Goal: Task Accomplishment & Management: Manage account settings

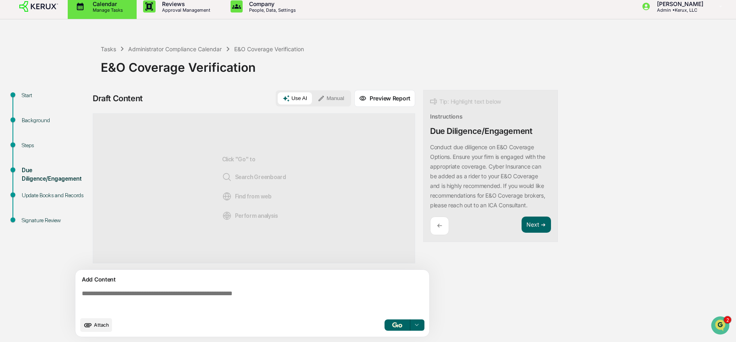
click at [86, 8] on p "Manage Tasks" at bounding box center [106, 10] width 41 height 6
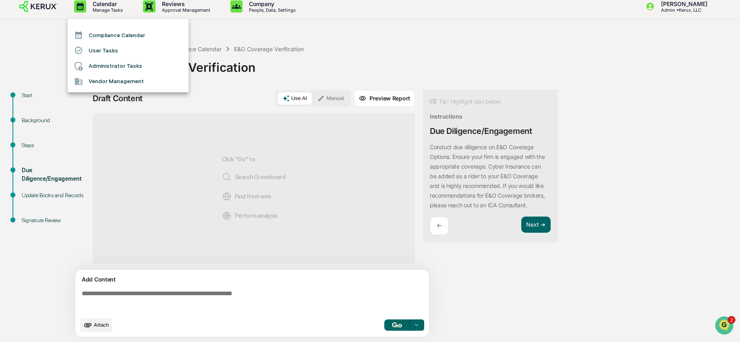
click at [98, 31] on li "Compliance Calendar" at bounding box center [128, 34] width 121 height 15
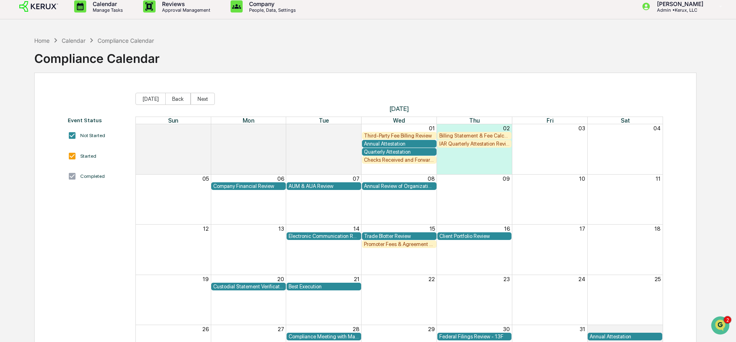
click at [381, 143] on div "Annual Attestation" at bounding box center [399, 144] width 71 height 6
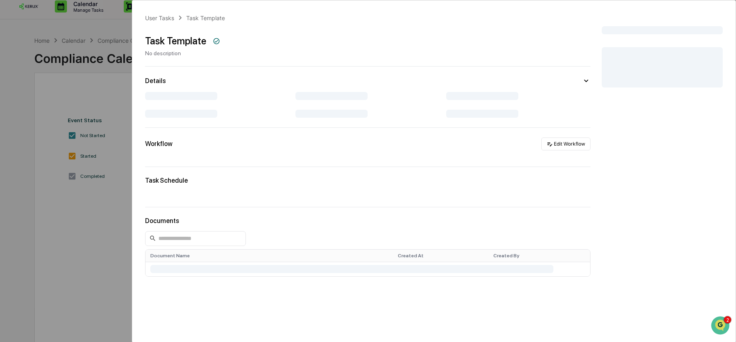
scroll to position [13, 0]
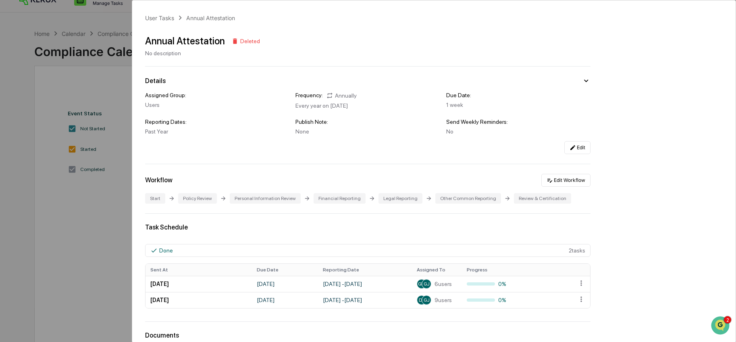
click at [91, 187] on div "User Tasks Annual Attestation Annual Attestation Deleted No description Details…" at bounding box center [368, 171] width 736 height 342
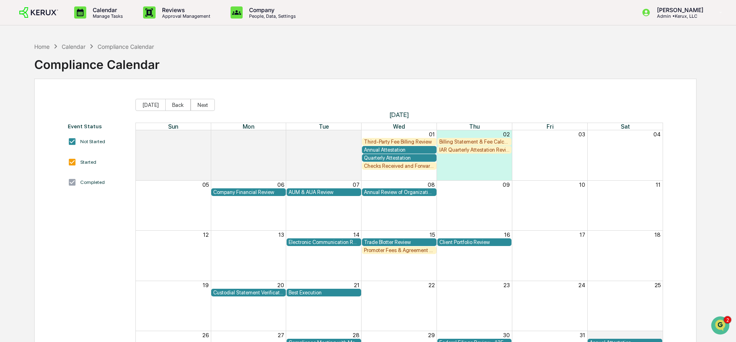
click at [479, 141] on div "Billing Statement & Fee Calculations Report Review" at bounding box center [474, 142] width 71 height 6
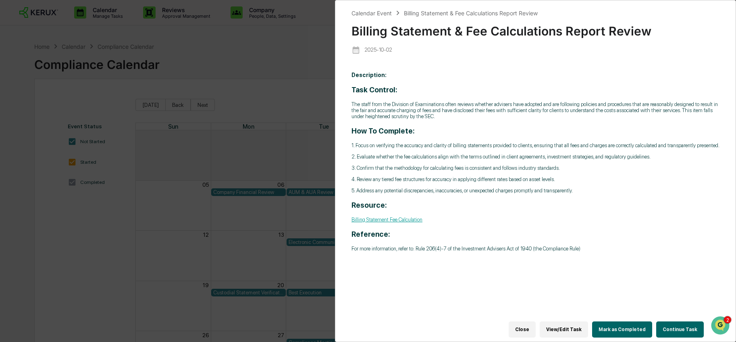
click at [571, 326] on button "View/Edit Task" at bounding box center [564, 329] width 48 height 16
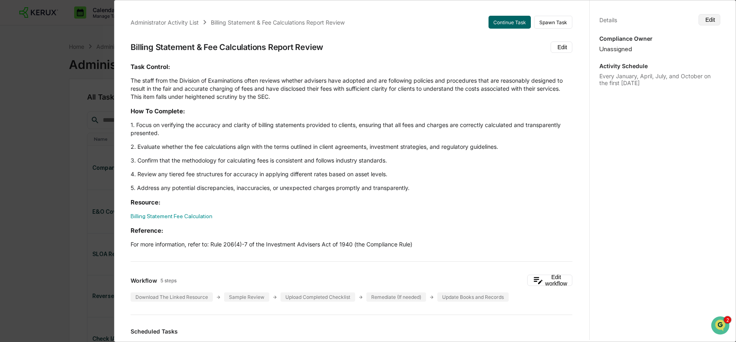
click at [702, 20] on button "Edit" at bounding box center [709, 19] width 22 height 11
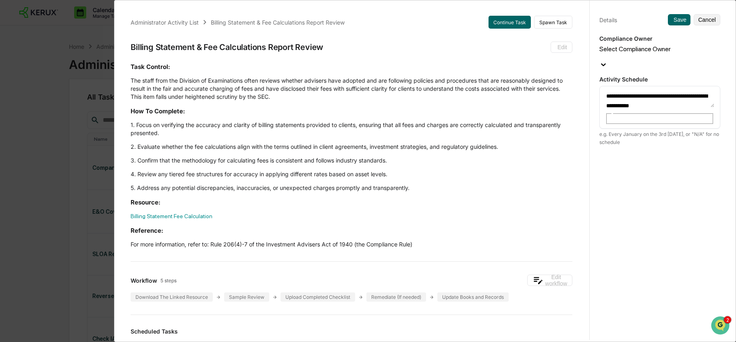
click at [696, 52] on div "Select Compliance Owner" at bounding box center [659, 52] width 121 height 15
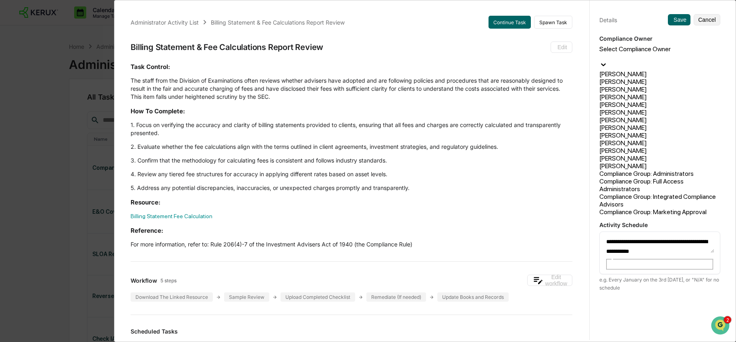
scroll to position [122, 0]
click at [676, 147] on div "[PERSON_NAME]" at bounding box center [659, 151] width 121 height 8
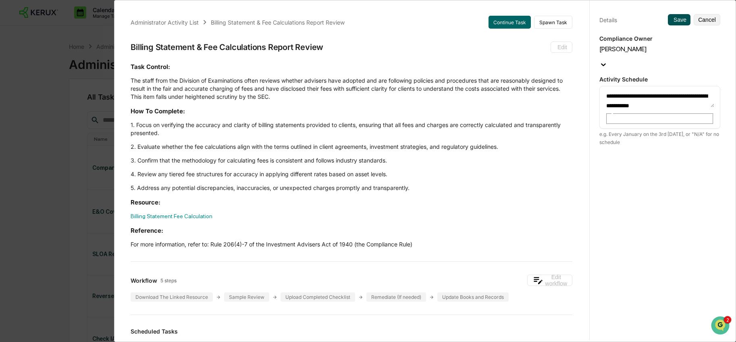
click at [672, 21] on button "Save" at bounding box center [679, 19] width 23 height 11
click at [672, 20] on icon at bounding box center [672, 20] width 0 height 0
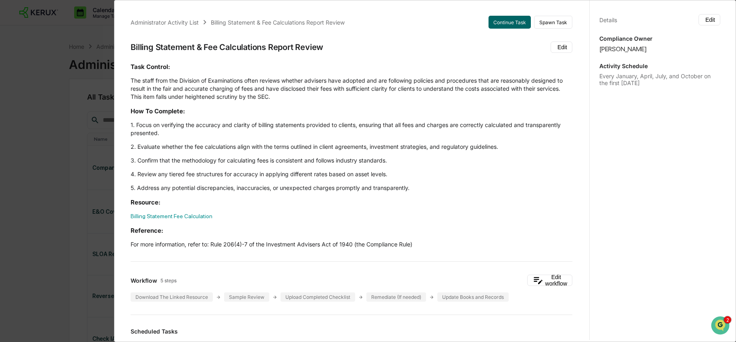
click at [101, 50] on div "Administrator Activity List Billing Statement & Fee Calculations Report Review …" at bounding box center [368, 171] width 736 height 342
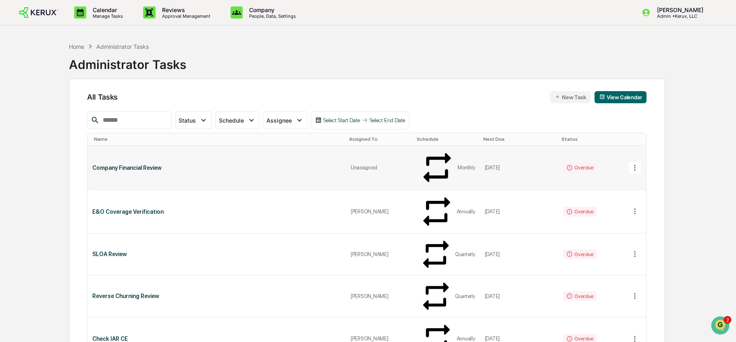
click at [152, 164] on div "Company Financial Review" at bounding box center [216, 167] width 249 height 6
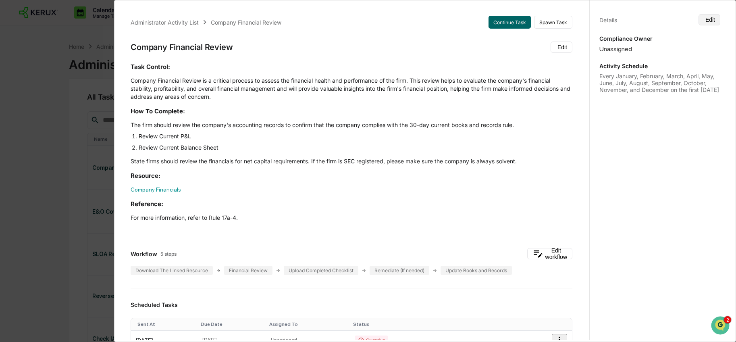
click at [704, 19] on icon at bounding box center [704, 19] width 0 height 0
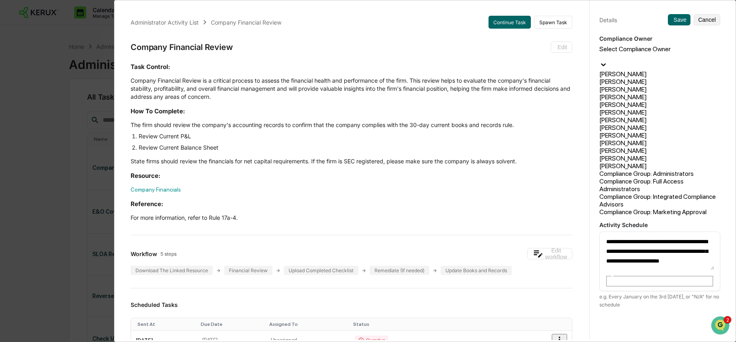
click at [674, 53] on div at bounding box center [659, 57] width 121 height 8
click at [631, 139] on div "[PERSON_NAME]" at bounding box center [659, 143] width 121 height 8
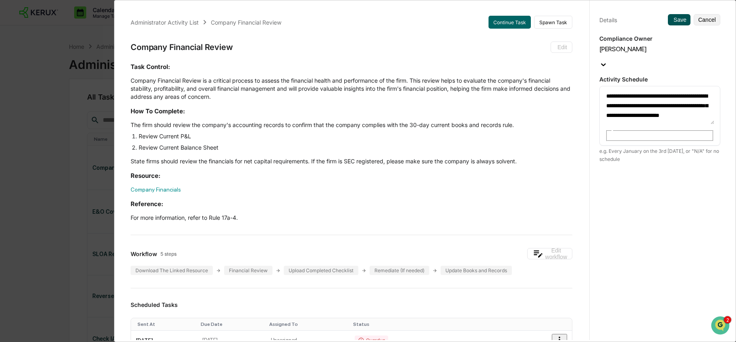
click at [668, 23] on button "Save" at bounding box center [679, 19] width 23 height 11
click at [668, 20] on button "Save" at bounding box center [679, 19] width 23 height 11
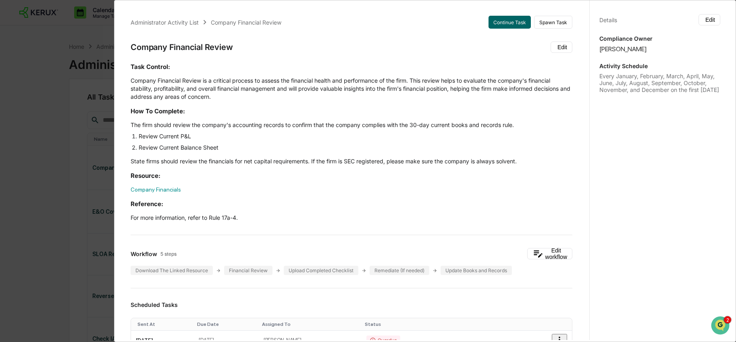
click at [70, 78] on div "Administrator Activity List Company Financial Review Continue Task Spawn Task C…" at bounding box center [368, 171] width 736 height 342
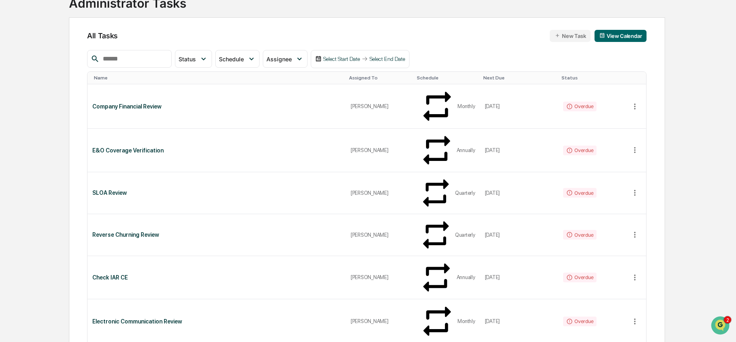
scroll to position [63, 0]
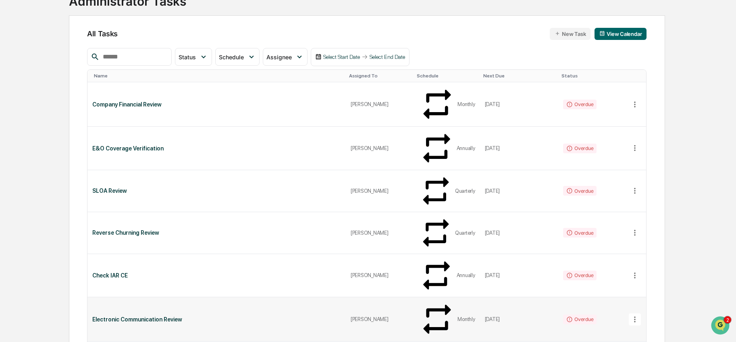
click at [381, 316] on div "[PERSON_NAME]" at bounding box center [380, 319] width 58 height 6
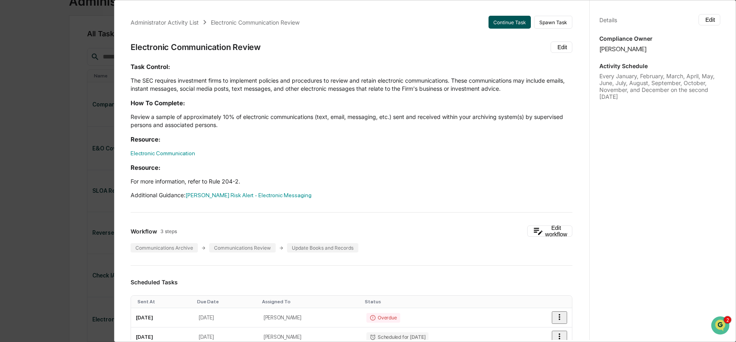
click at [495, 23] on button "Continue Task" at bounding box center [509, 22] width 42 height 13
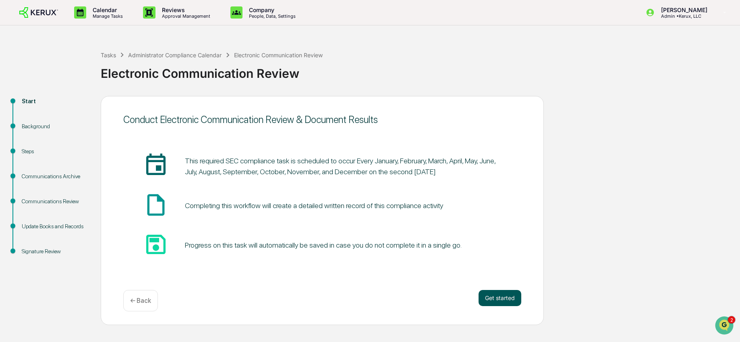
click at [508, 297] on button "Get started" at bounding box center [500, 298] width 43 height 16
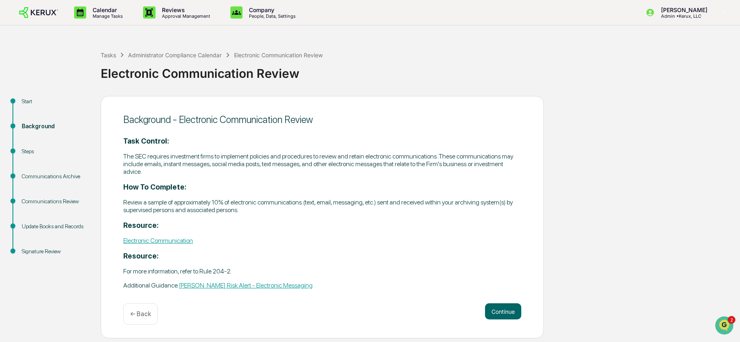
click at [503, 298] on div "Background - Electronic Communication Review Task Control: The SEC requires inv…" at bounding box center [322, 217] width 443 height 243
click at [507, 306] on button "Continue" at bounding box center [503, 311] width 36 height 16
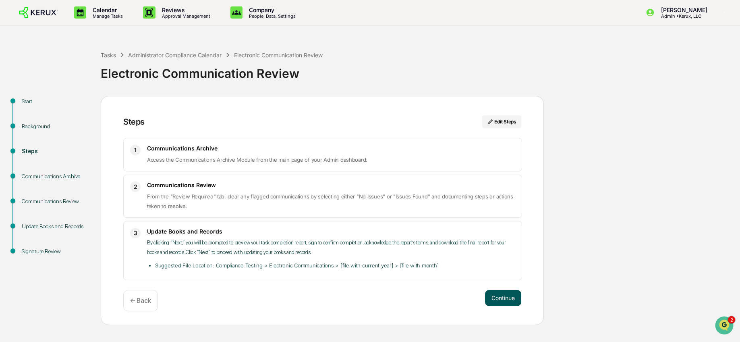
click at [509, 299] on button "Continue" at bounding box center [503, 298] width 36 height 16
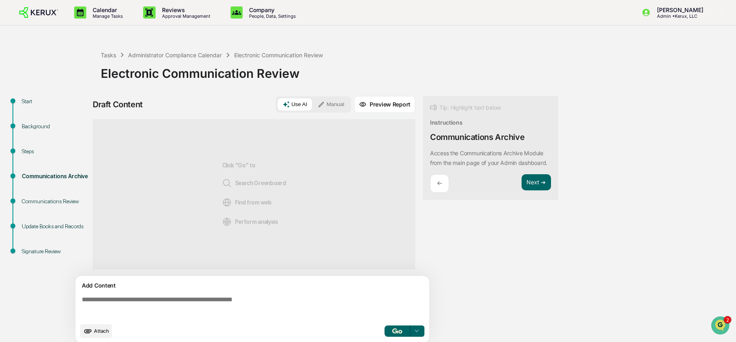
click at [32, 149] on div "Steps" at bounding box center [55, 151] width 66 height 8
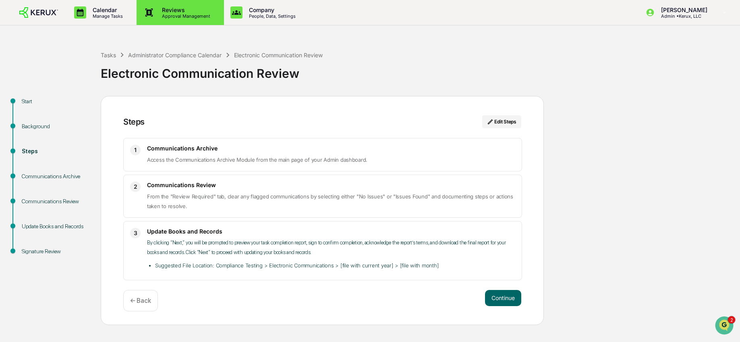
click at [160, 17] on p "Approval Management" at bounding box center [185, 16] width 59 height 6
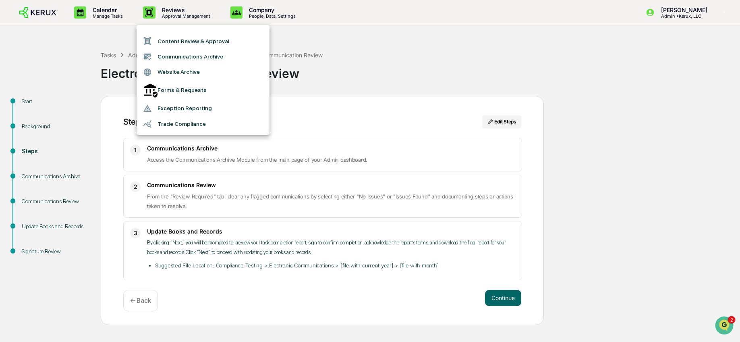
click at [181, 63] on li "Communications Archive" at bounding box center [203, 56] width 133 height 15
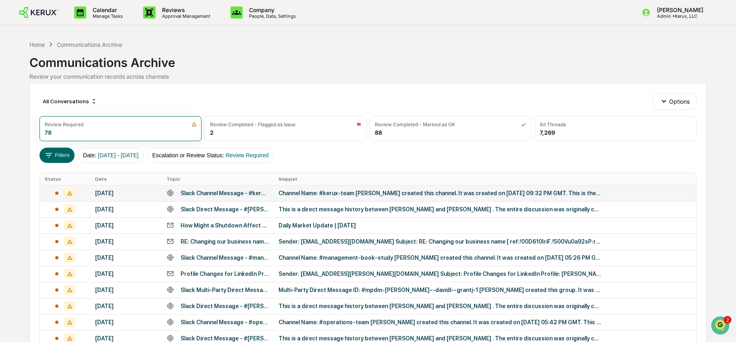
click at [238, 191] on div "Slack Channel Message - #kerux-team - xSLx" at bounding box center [225, 193] width 89 height 6
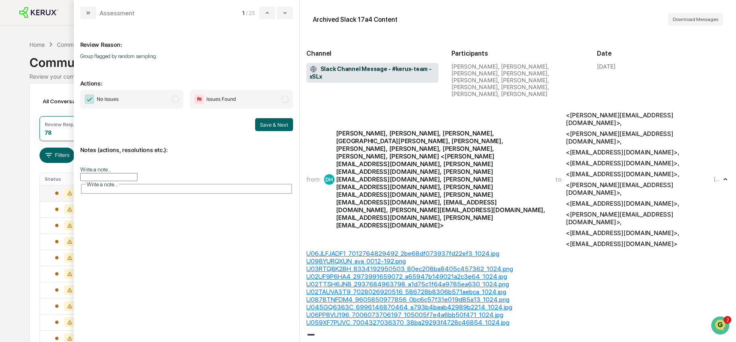
click at [171, 102] on span "No Issues" at bounding box center [131, 99] width 103 height 19
click at [278, 125] on button "Save & Next" at bounding box center [274, 124] width 38 height 13
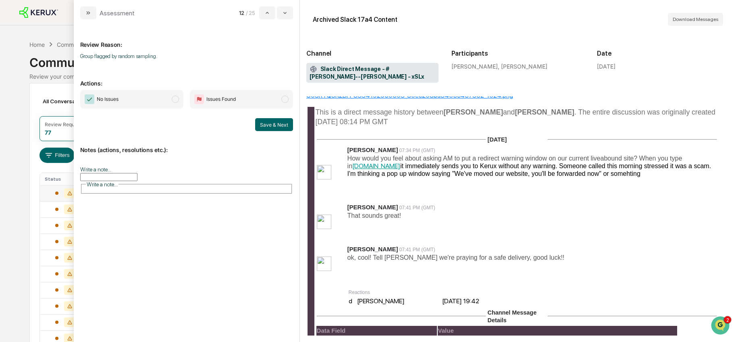
scroll to position [60, 0]
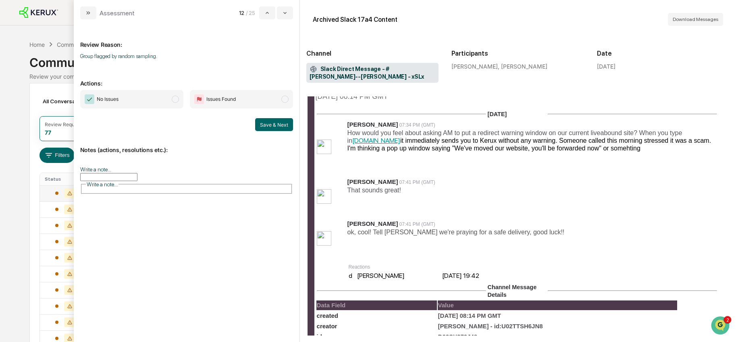
click at [178, 100] on span "No Issues" at bounding box center [131, 99] width 103 height 19
click at [261, 123] on button "Save & Next" at bounding box center [274, 124] width 38 height 13
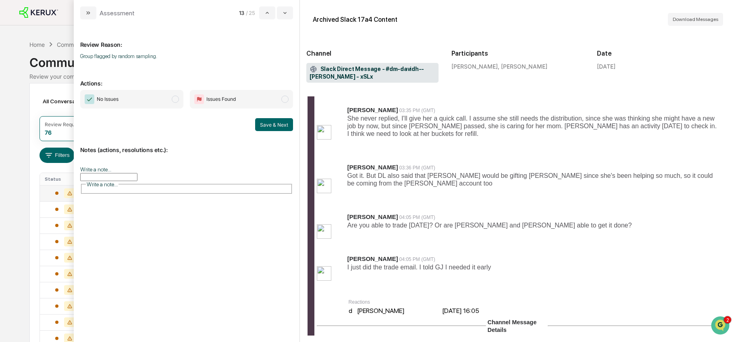
scroll to position [148, 0]
click at [172, 98] on span "modal" at bounding box center [175, 99] width 7 height 7
click at [269, 126] on button "Save & Next" at bounding box center [274, 124] width 38 height 13
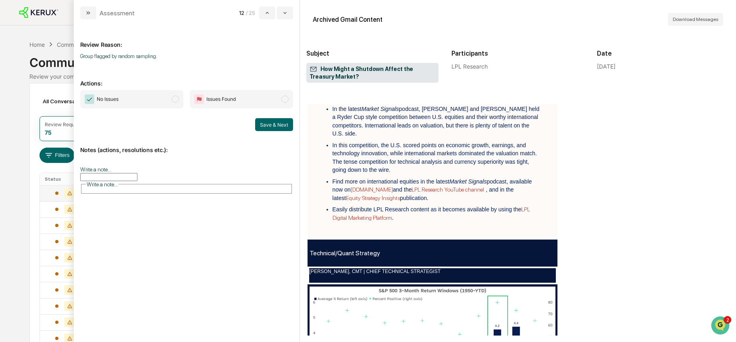
scroll to position [1389, 0]
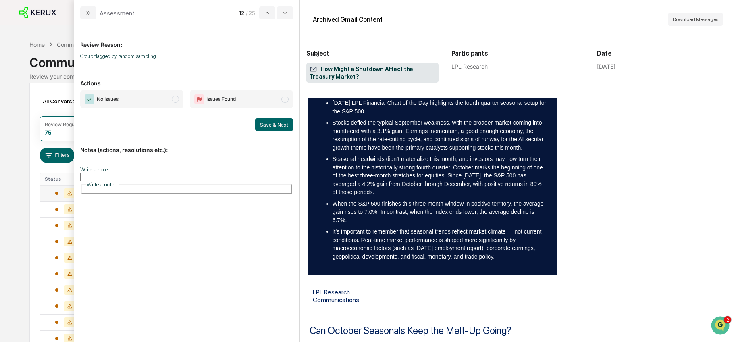
click at [177, 98] on span "modal" at bounding box center [175, 99] width 7 height 7
click at [265, 121] on button "Save & Next" at bounding box center [274, 124] width 38 height 13
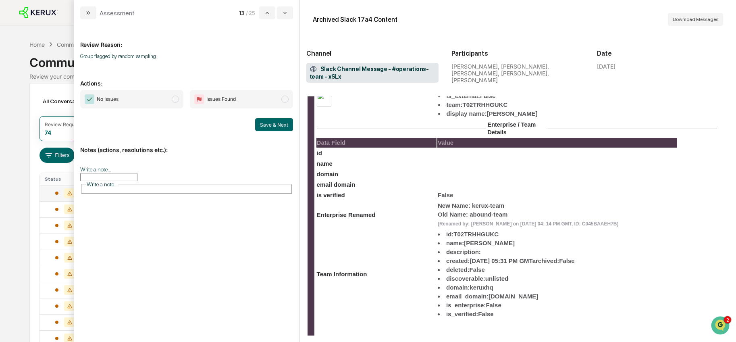
scroll to position [676, 0]
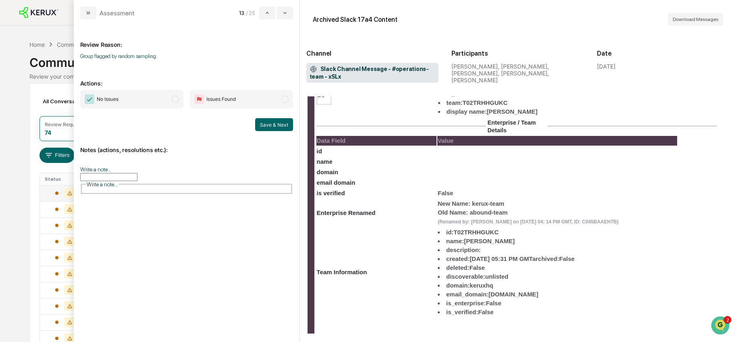
click at [168, 105] on span "No Issues" at bounding box center [131, 99] width 103 height 19
click at [266, 127] on button "Save & Next" at bounding box center [274, 124] width 38 height 13
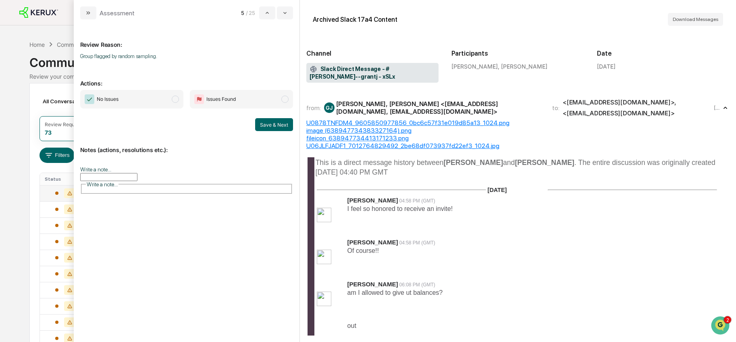
click at [172, 98] on span "modal" at bounding box center [175, 99] width 7 height 7
click at [264, 123] on button "Save & Next" at bounding box center [274, 124] width 38 height 13
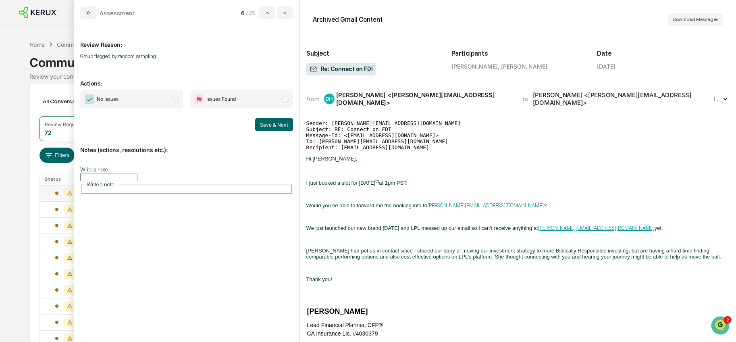
click at [177, 100] on span "modal" at bounding box center [175, 99] width 7 height 7
click at [265, 123] on button "Save & Next" at bounding box center [274, 124] width 38 height 13
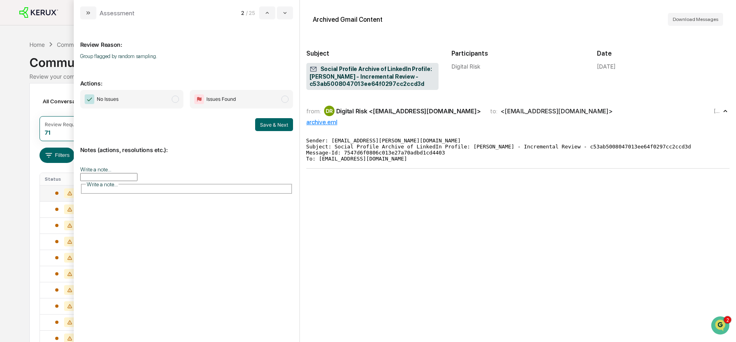
click at [152, 95] on span "No Issues" at bounding box center [131, 99] width 103 height 19
click at [289, 125] on button "Save & Next" at bounding box center [274, 124] width 38 height 13
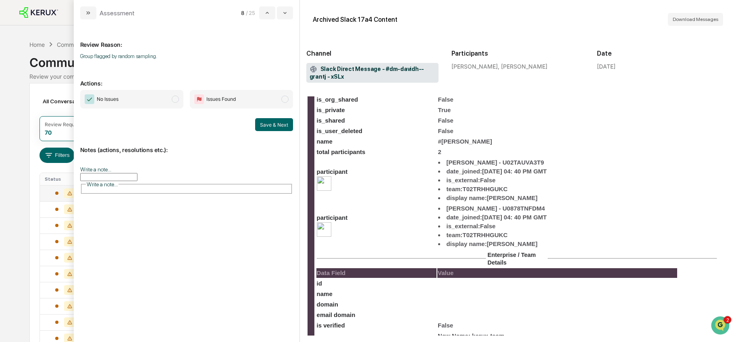
scroll to position [527, 0]
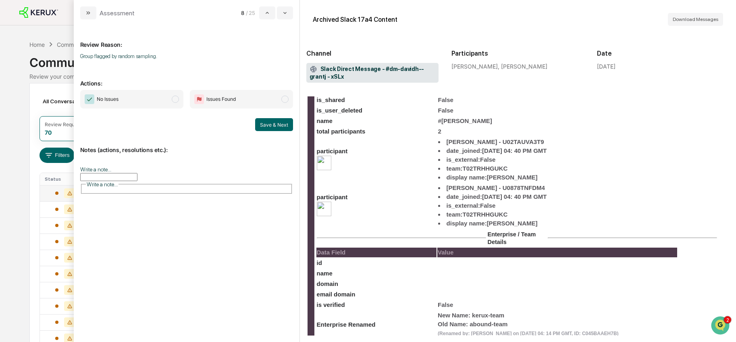
click at [174, 107] on span "No Issues" at bounding box center [131, 99] width 103 height 19
click at [266, 127] on button "Save & Next" at bounding box center [274, 124] width 38 height 13
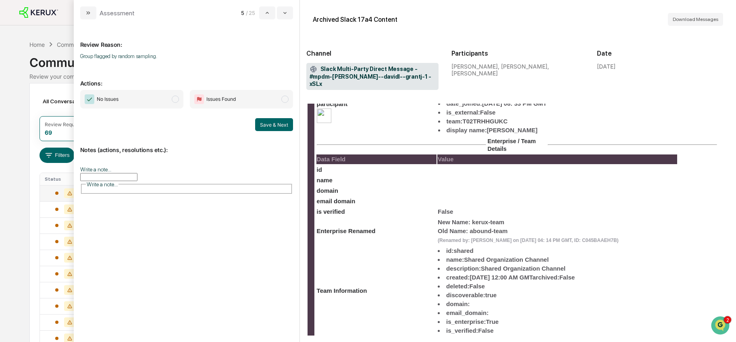
scroll to position [467, 0]
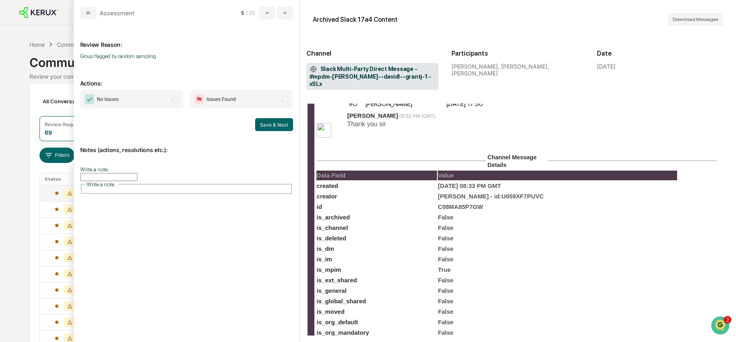
click at [172, 103] on span "No Issues" at bounding box center [131, 99] width 103 height 19
click at [261, 124] on button "Save & Next" at bounding box center [274, 124] width 38 height 13
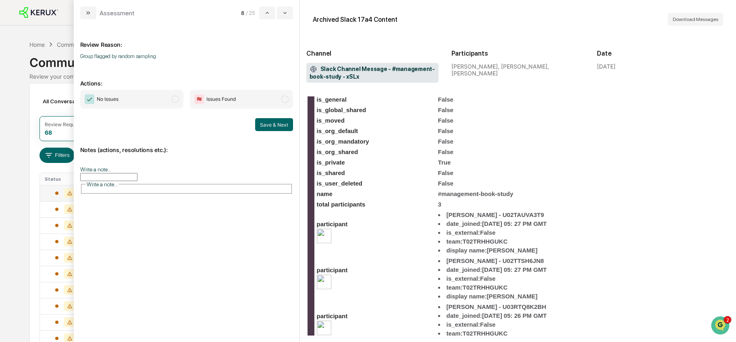
scroll to position [687, 0]
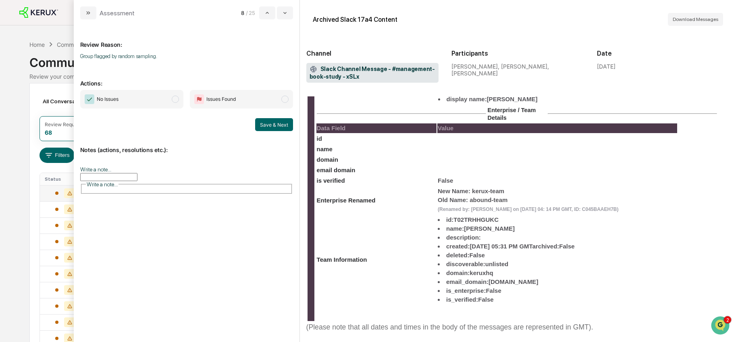
drag, startPoint x: 160, startPoint y: 97, endPoint x: 187, endPoint y: 102, distance: 27.0
click at [160, 97] on span "No Issues" at bounding box center [131, 99] width 103 height 19
click at [272, 121] on button "Save & Next" at bounding box center [274, 124] width 38 height 13
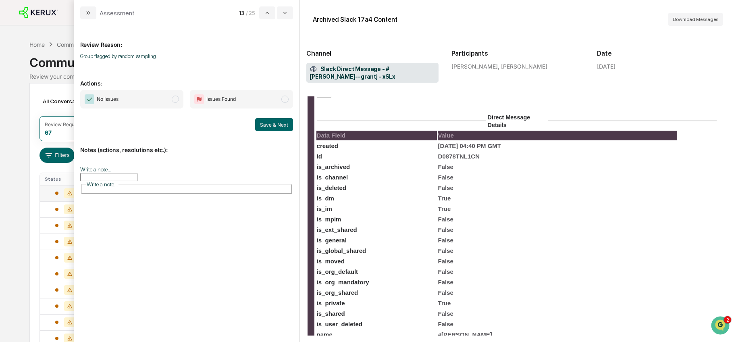
scroll to position [82, 0]
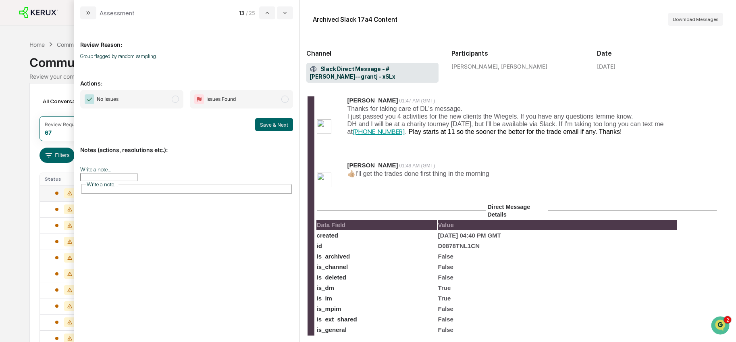
click at [170, 98] on span "No Issues" at bounding box center [131, 99] width 103 height 19
click at [268, 124] on button "Save & Next" at bounding box center [274, 124] width 38 height 13
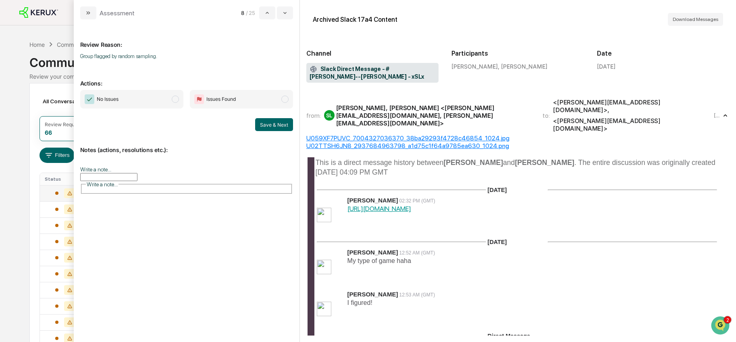
click at [174, 103] on span "No Issues" at bounding box center [131, 99] width 103 height 19
click at [258, 125] on button "Save & Next" at bounding box center [274, 124] width 38 height 13
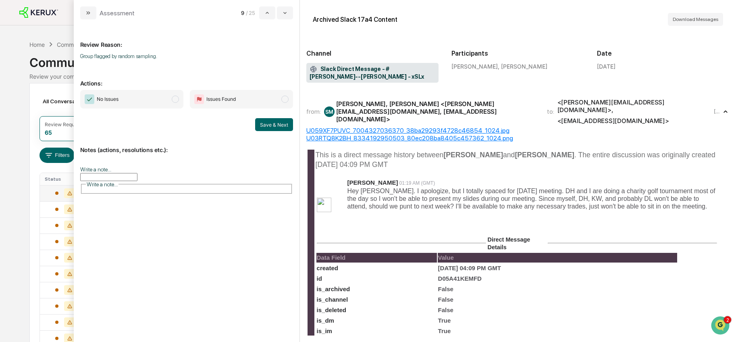
click at [174, 101] on span "modal" at bounding box center [175, 99] width 7 height 7
click at [269, 127] on button "Save & Next" at bounding box center [274, 124] width 38 height 13
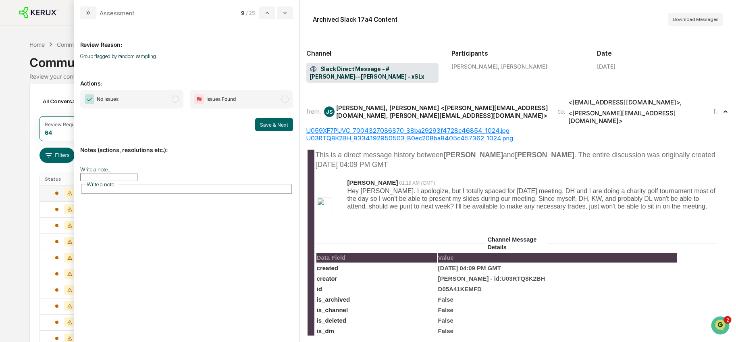
click at [165, 99] on span "No Issues" at bounding box center [131, 99] width 103 height 19
click at [269, 125] on button "Save & Next" at bounding box center [274, 124] width 38 height 13
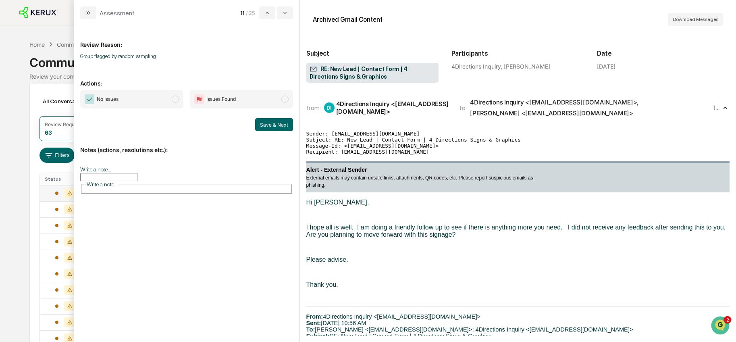
click at [170, 99] on span "No Issues" at bounding box center [131, 99] width 103 height 19
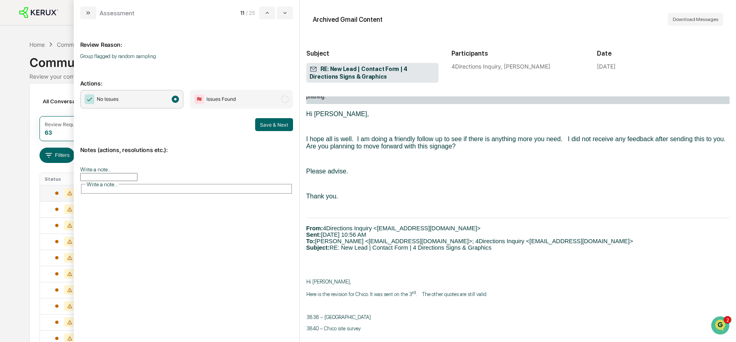
scroll to position [119, 0]
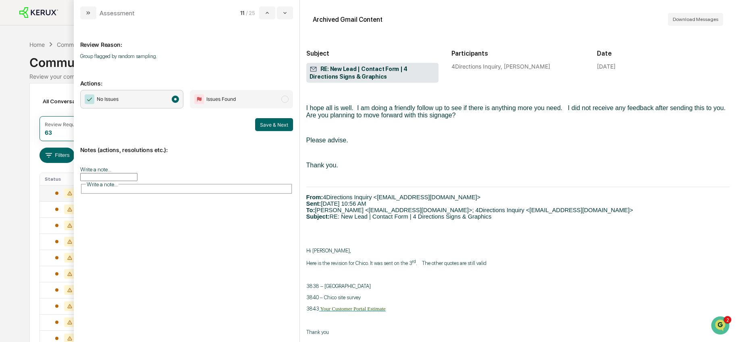
click at [271, 125] on button "Save & Next" at bounding box center [274, 124] width 38 height 13
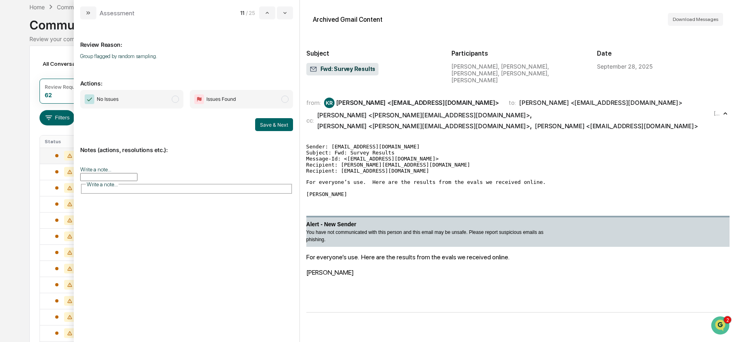
scroll to position [38, 0]
click at [154, 91] on span "No Issues" at bounding box center [131, 99] width 103 height 19
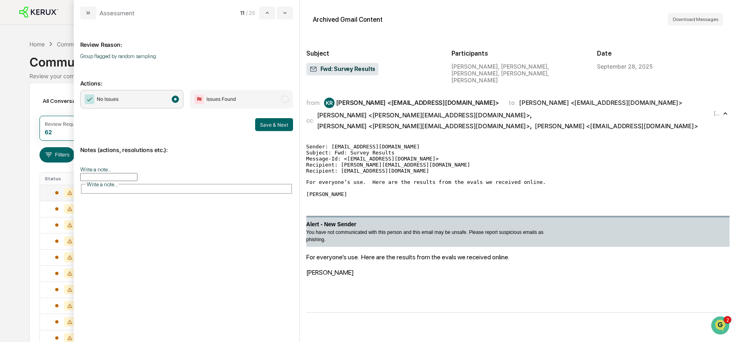
scroll to position [0, 0]
click at [279, 128] on button "Save & Next" at bounding box center [274, 124] width 38 height 13
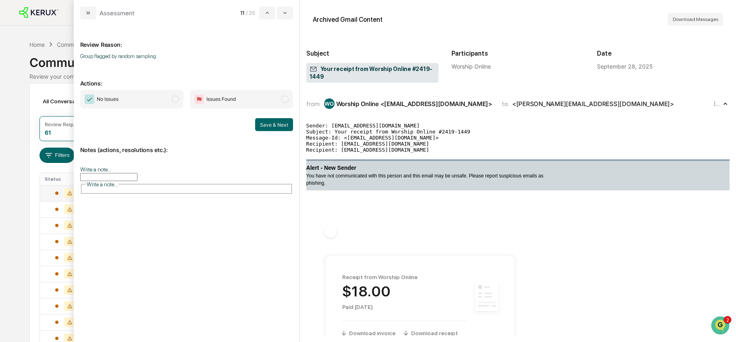
click at [170, 102] on span "No Issues" at bounding box center [131, 99] width 103 height 19
click at [262, 127] on button "Save & Next" at bounding box center [274, 124] width 38 height 13
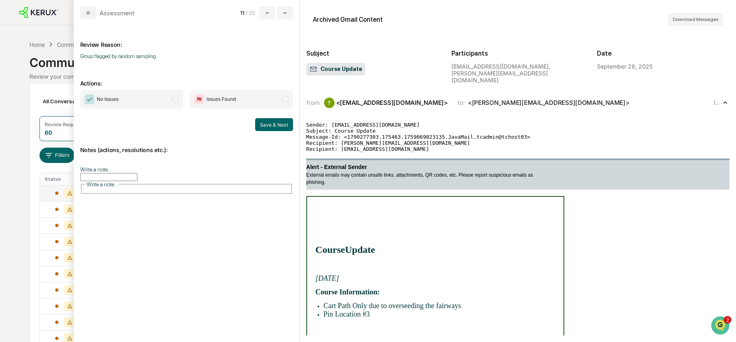
click at [170, 102] on span "No Issues" at bounding box center [131, 99] width 103 height 19
click at [274, 130] on button "Save & Next" at bounding box center [274, 124] width 38 height 13
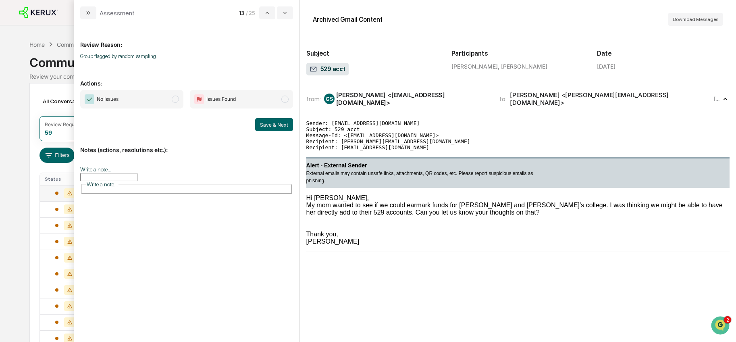
click at [169, 96] on span "No Issues" at bounding box center [131, 99] width 103 height 19
click at [272, 129] on button "Save & Next" at bounding box center [274, 124] width 38 height 13
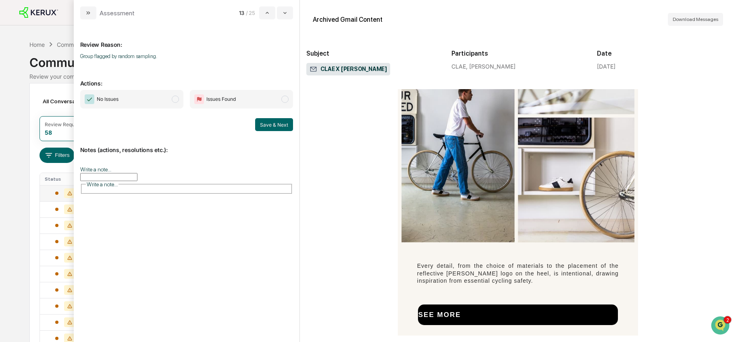
scroll to position [762, 0]
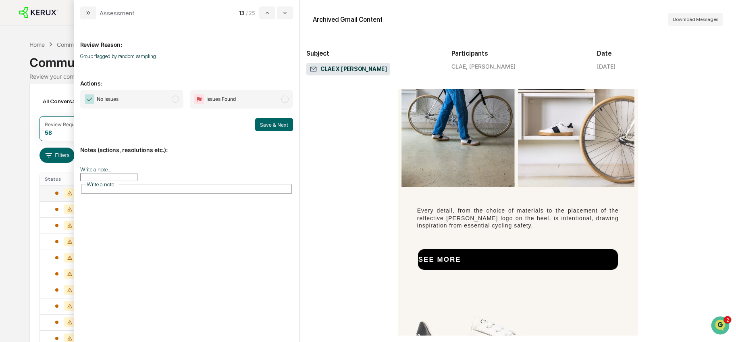
click at [166, 98] on span "No Issues" at bounding box center [131, 99] width 103 height 19
click at [286, 128] on button "Save & Next" at bounding box center [274, 124] width 38 height 13
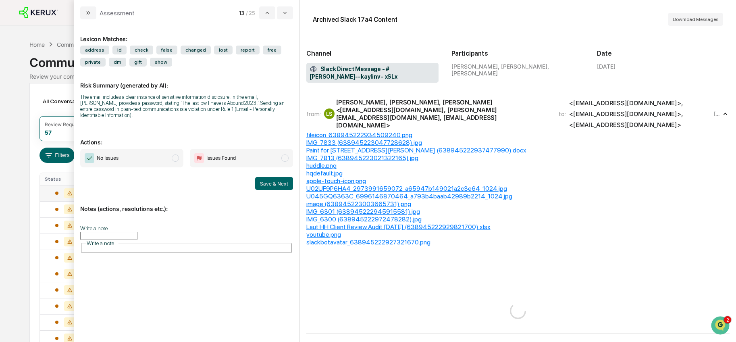
click at [172, 156] on span "No Issues" at bounding box center [131, 158] width 103 height 19
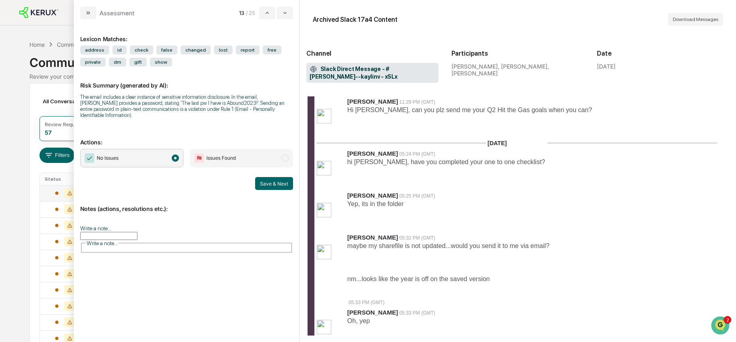
scroll to position [590, 0]
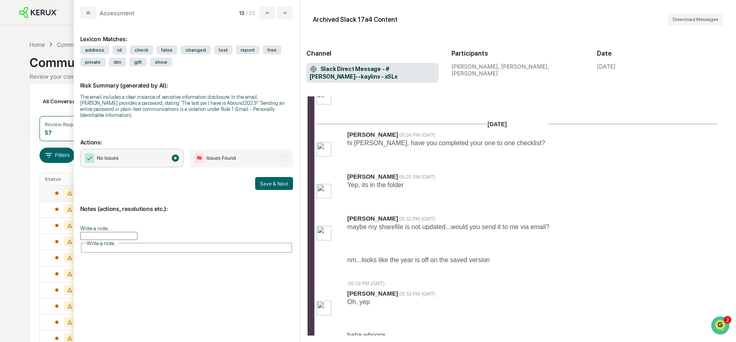
click at [272, 185] on button "Save & Next" at bounding box center [274, 183] width 38 height 13
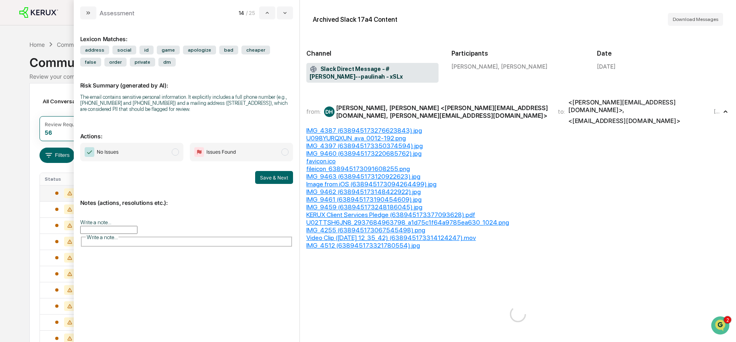
click at [170, 157] on span "No Issues" at bounding box center [131, 152] width 103 height 19
click at [274, 184] on button "Save & Next" at bounding box center [274, 177] width 38 height 13
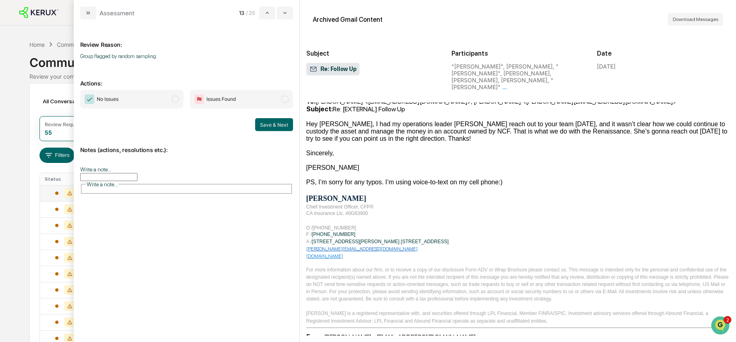
scroll to position [1146, 0]
click at [174, 100] on span "modal" at bounding box center [175, 99] width 7 height 7
click at [264, 125] on button "Save & Next" at bounding box center [274, 124] width 38 height 13
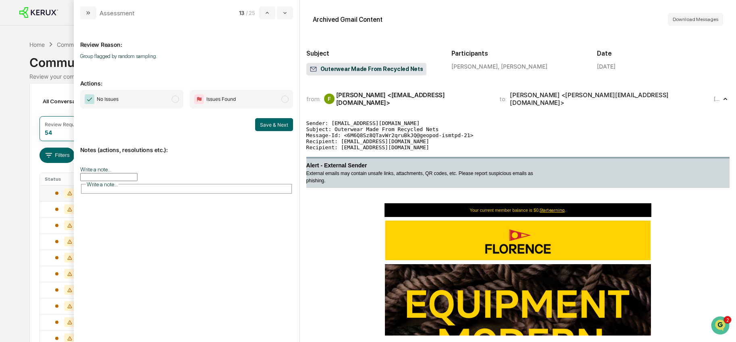
scroll to position [141, 0]
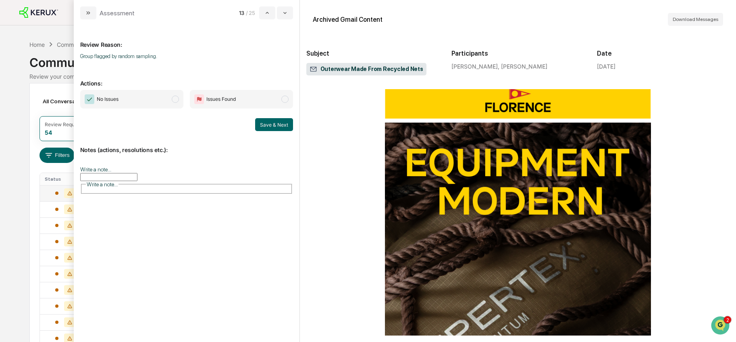
click at [173, 104] on span "No Issues" at bounding box center [131, 99] width 103 height 19
click at [263, 123] on button "Save & Next" at bounding box center [274, 124] width 38 height 13
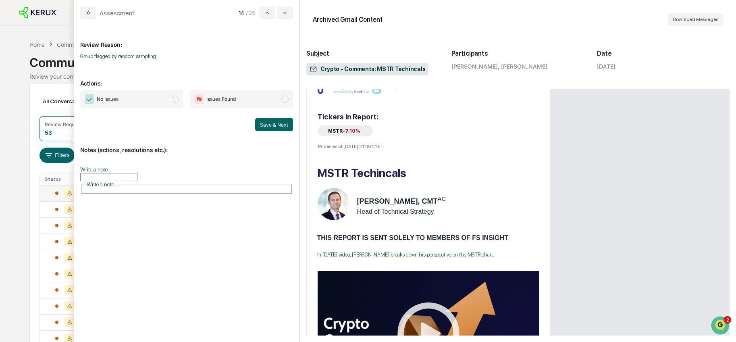
scroll to position [143, 0]
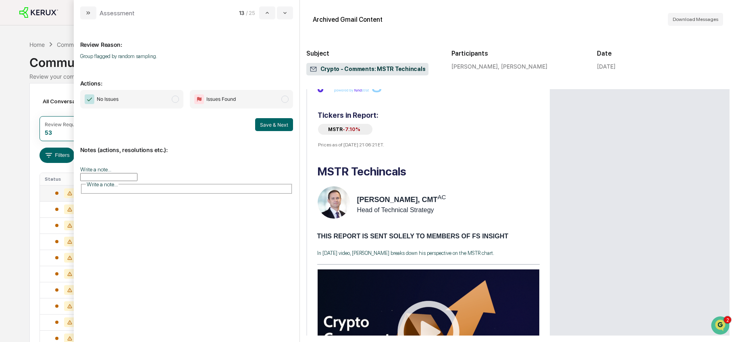
click at [177, 99] on span "modal" at bounding box center [175, 99] width 7 height 7
click at [278, 124] on button "Save & Next" at bounding box center [274, 124] width 38 height 13
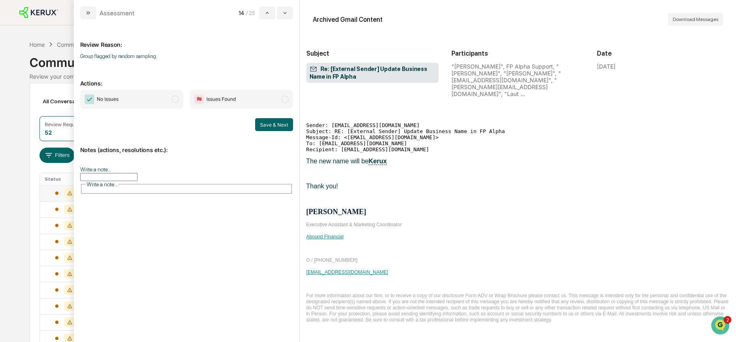
scroll to position [853, 0]
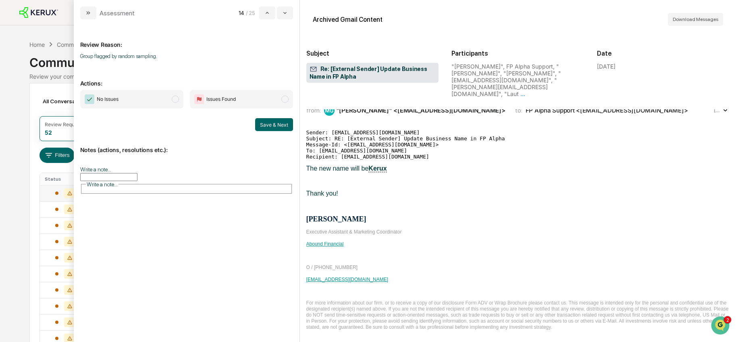
click at [172, 100] on span "modal" at bounding box center [175, 99] width 7 height 7
click at [272, 122] on button "Save & Next" at bounding box center [274, 124] width 38 height 13
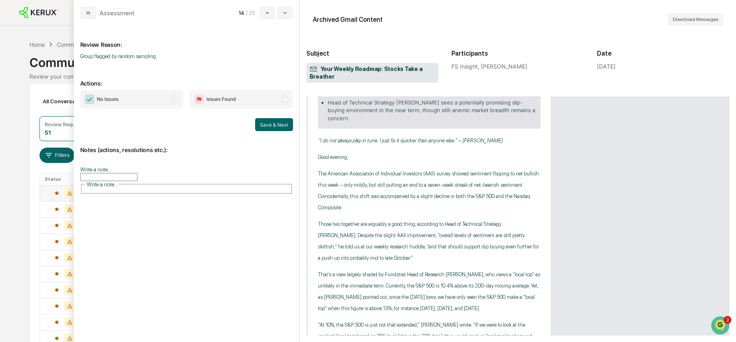
scroll to position [1048, 0]
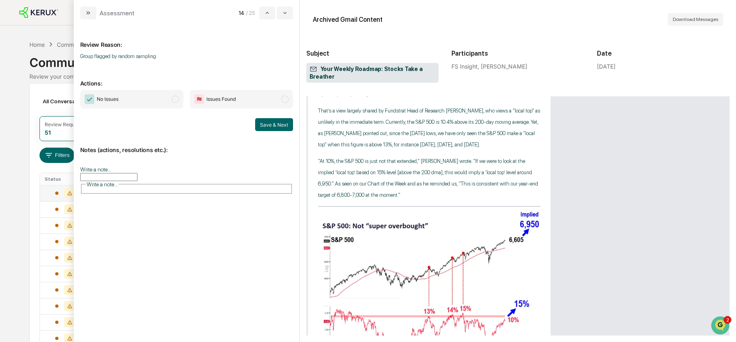
click at [168, 100] on span "No Issues" at bounding box center [131, 99] width 103 height 19
click at [265, 126] on button "Save & Next" at bounding box center [274, 124] width 38 height 13
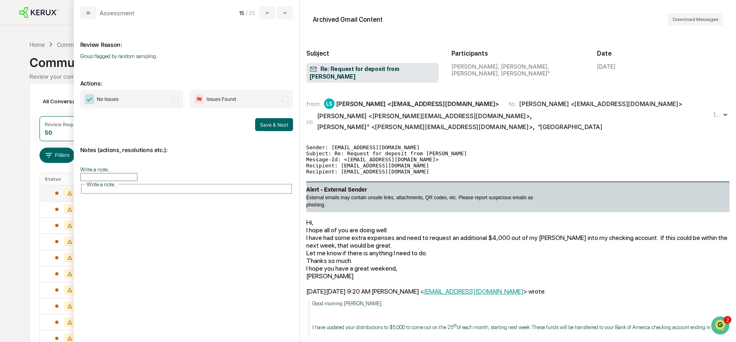
scroll to position [152, 0]
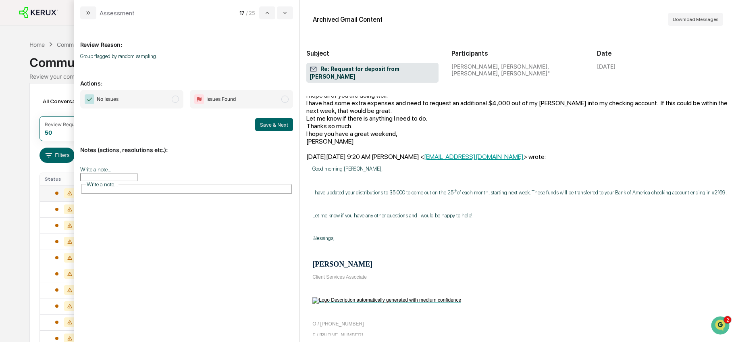
scroll to position [0, 0]
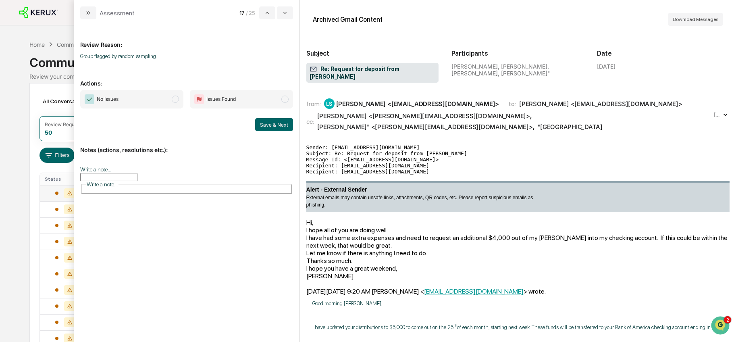
click at [169, 104] on span "No Issues" at bounding box center [131, 99] width 103 height 19
click at [284, 130] on button "Save & Next" at bounding box center [274, 124] width 38 height 13
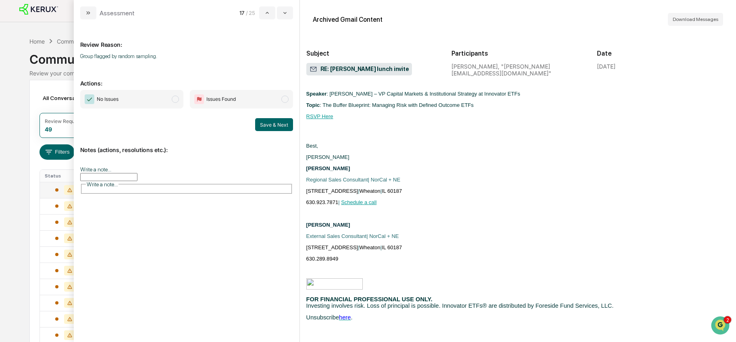
scroll to position [5, 0]
click at [174, 99] on span "modal" at bounding box center [175, 99] width 7 height 7
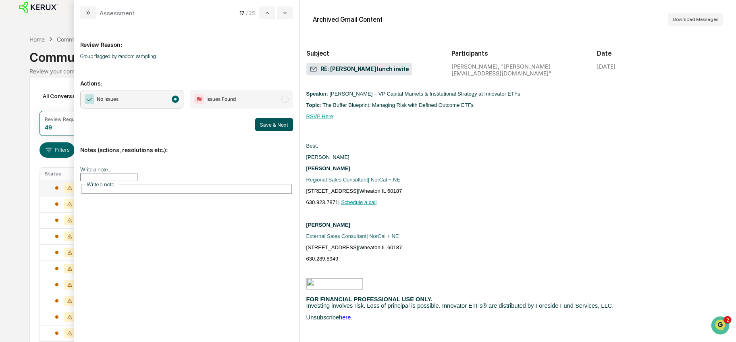
click at [265, 124] on button "Save & Next" at bounding box center [274, 124] width 38 height 13
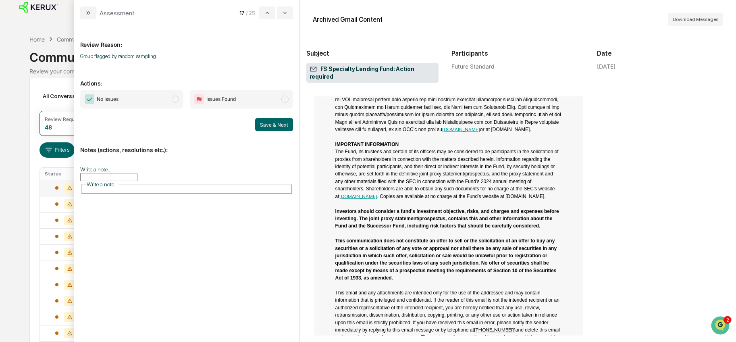
scroll to position [1300, 0]
click at [168, 97] on span "No Issues" at bounding box center [131, 99] width 103 height 19
click at [270, 125] on button "Save & Next" at bounding box center [274, 124] width 38 height 13
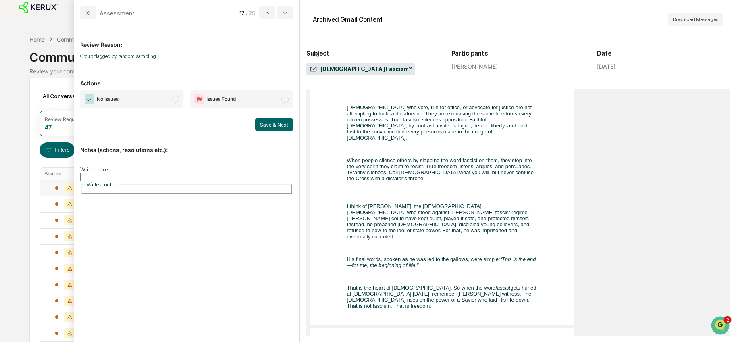
scroll to position [737, 0]
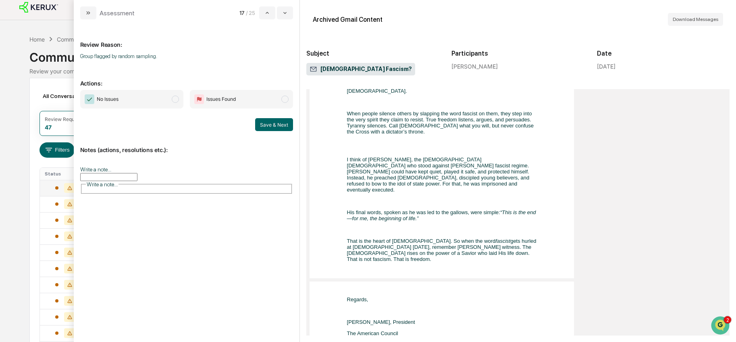
click at [174, 100] on span "modal" at bounding box center [175, 99] width 7 height 7
click at [277, 129] on button "Save & Next" at bounding box center [274, 124] width 38 height 13
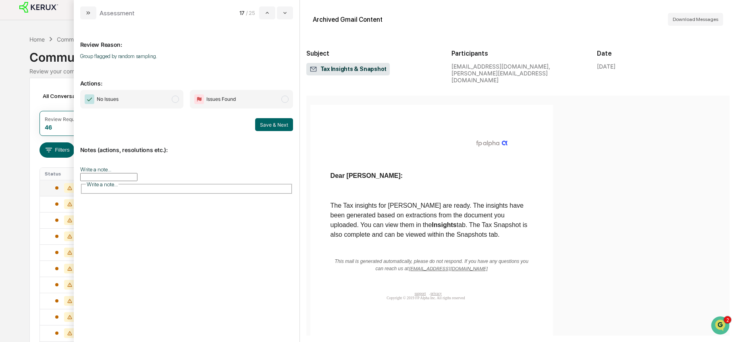
scroll to position [77, 0]
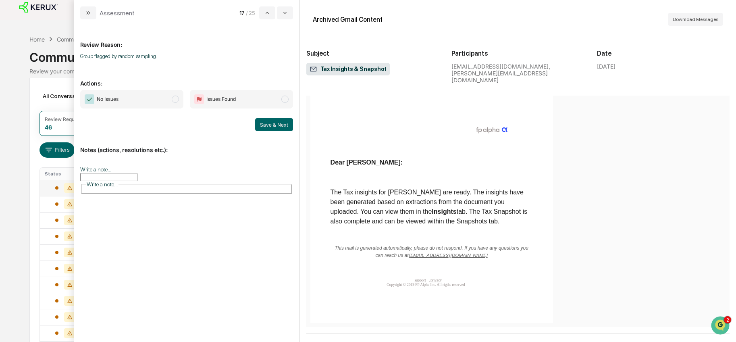
click at [162, 102] on span "No Issues" at bounding box center [131, 99] width 103 height 19
click at [273, 125] on button "Save & Next" at bounding box center [274, 124] width 38 height 13
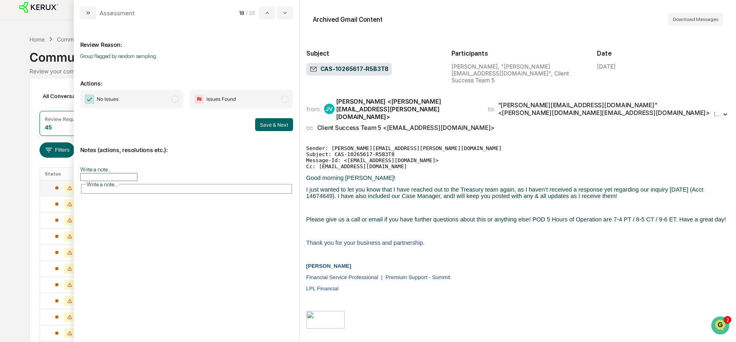
click at [169, 98] on span "No Issues" at bounding box center [131, 99] width 103 height 19
click at [268, 123] on button "Save & Next" at bounding box center [274, 124] width 38 height 13
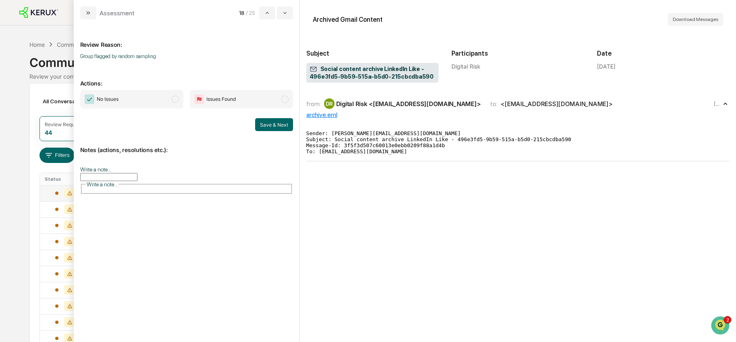
click at [174, 102] on span "modal" at bounding box center [175, 99] width 7 height 7
click at [270, 124] on button "Save & Next" at bounding box center [274, 124] width 38 height 13
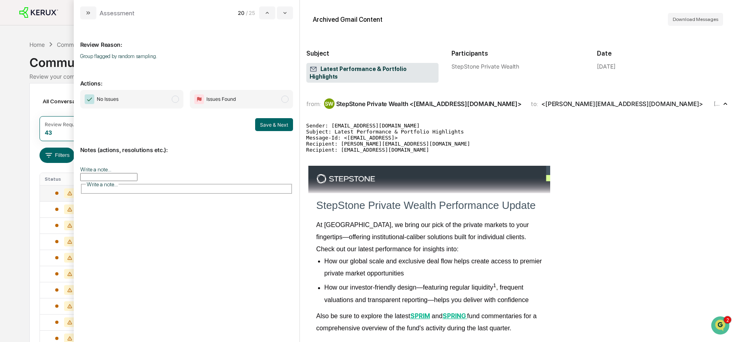
click at [170, 98] on span "No Issues" at bounding box center [131, 99] width 103 height 19
click at [278, 129] on button "Save & Next" at bounding box center [274, 124] width 38 height 13
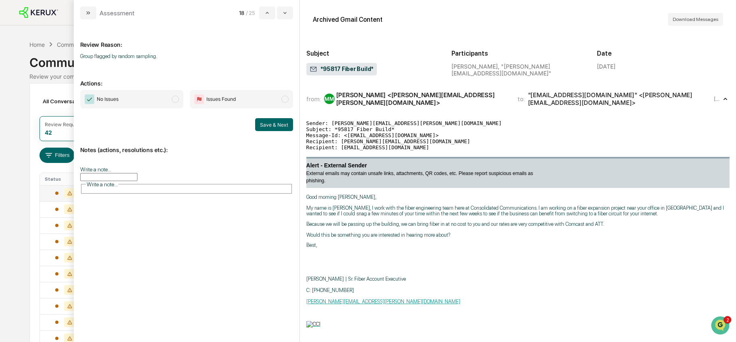
click at [553, 206] on p "My name is [PERSON_NAME], I work with the fiber engineering team here at Consol…" at bounding box center [517, 210] width 423 height 11
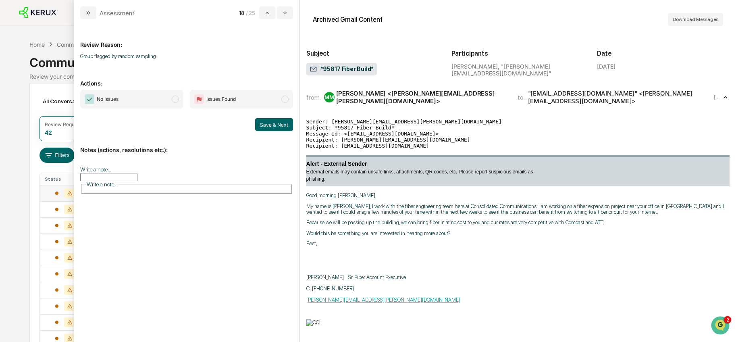
click at [170, 100] on span "No Issues" at bounding box center [131, 99] width 103 height 19
click at [264, 124] on button "Save & Next" at bounding box center [274, 124] width 38 height 13
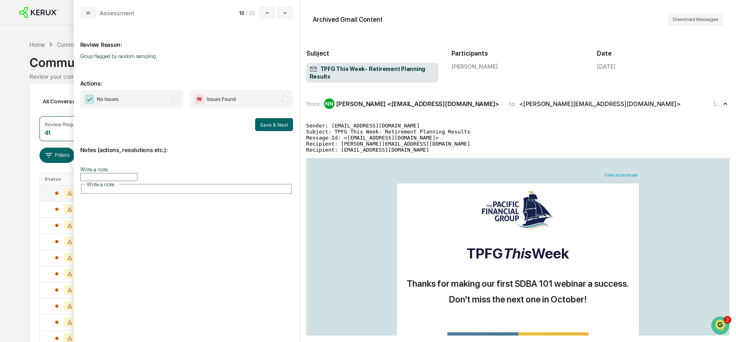
click at [157, 137] on p "Notes (actions, resolutions etc.):" at bounding box center [186, 145] width 213 height 17
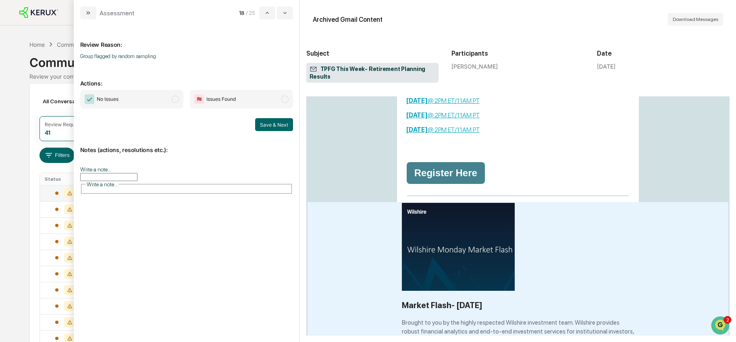
scroll to position [659, 0]
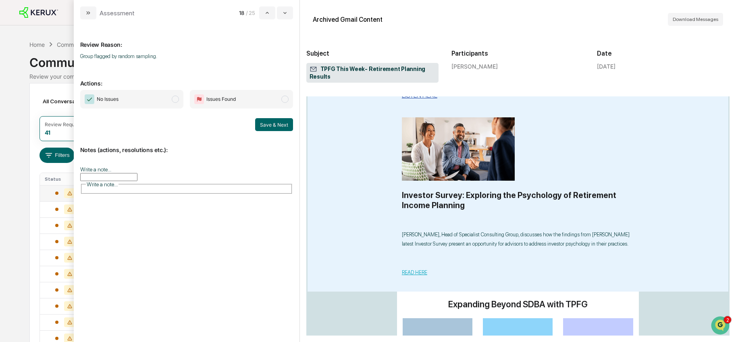
click at [176, 99] on span "modal" at bounding box center [175, 99] width 7 height 7
click at [270, 121] on button "Save & Next" at bounding box center [274, 124] width 38 height 13
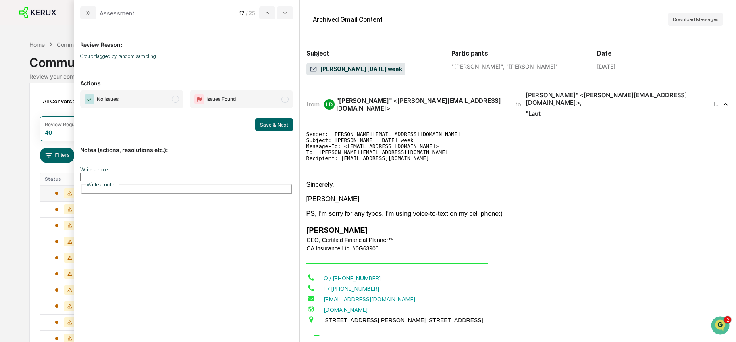
click at [177, 98] on span "modal" at bounding box center [175, 99] width 7 height 7
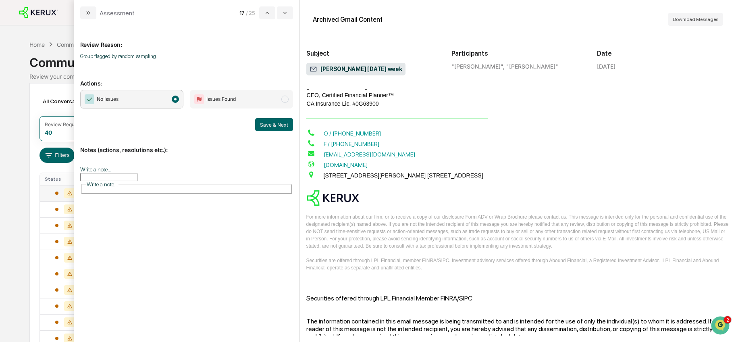
scroll to position [145, 0]
click at [270, 127] on button "Save & Next" at bounding box center [274, 124] width 38 height 13
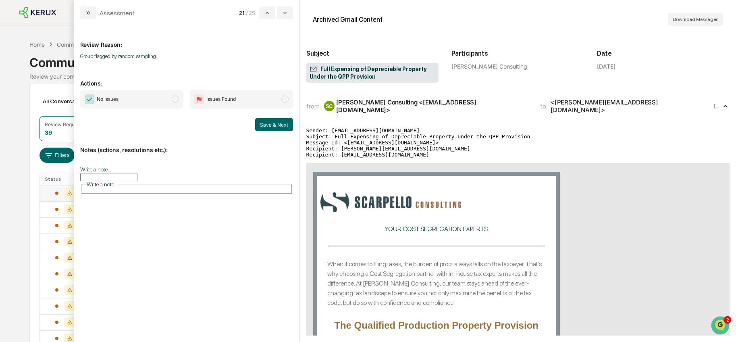
click at [169, 100] on span "No Issues" at bounding box center [131, 99] width 103 height 19
click at [273, 124] on button "Save & Next" at bounding box center [274, 124] width 38 height 13
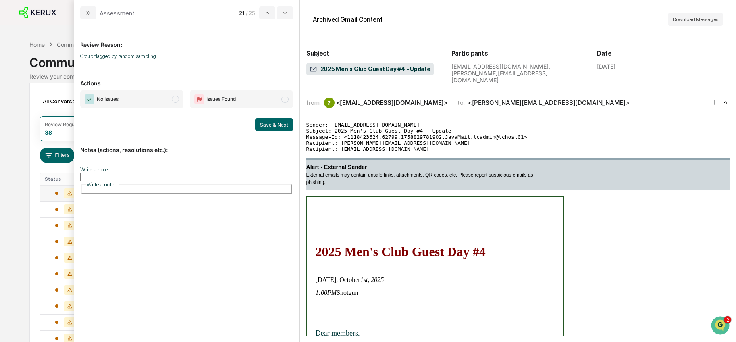
click at [179, 99] on span "No Issues" at bounding box center [131, 99] width 103 height 19
click at [272, 123] on button "Save & Next" at bounding box center [274, 124] width 38 height 13
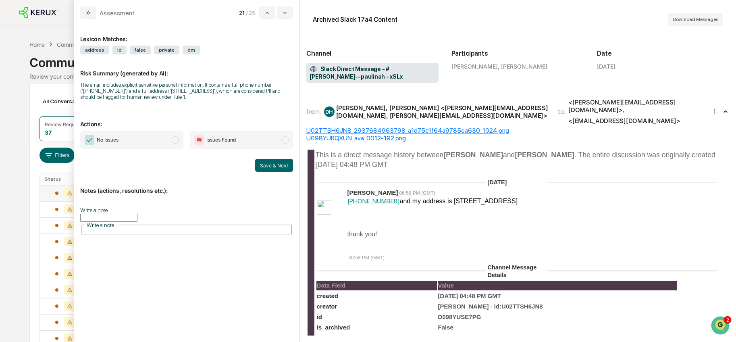
drag, startPoint x: 168, startPoint y: 139, endPoint x: 177, endPoint y: 139, distance: 8.9
click at [168, 139] on span "No Issues" at bounding box center [131, 140] width 103 height 19
click at [268, 165] on button "Save & Next" at bounding box center [274, 165] width 38 height 13
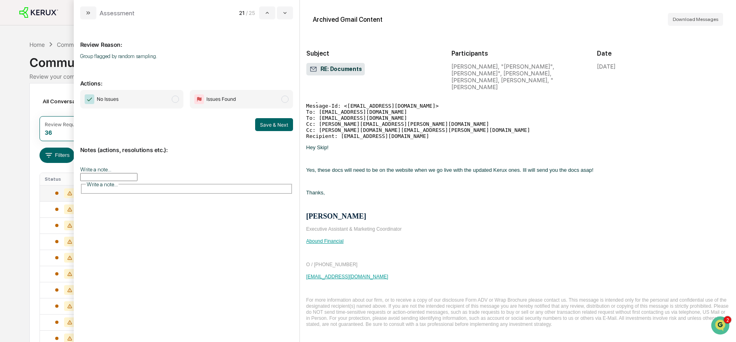
scroll to position [696, 0]
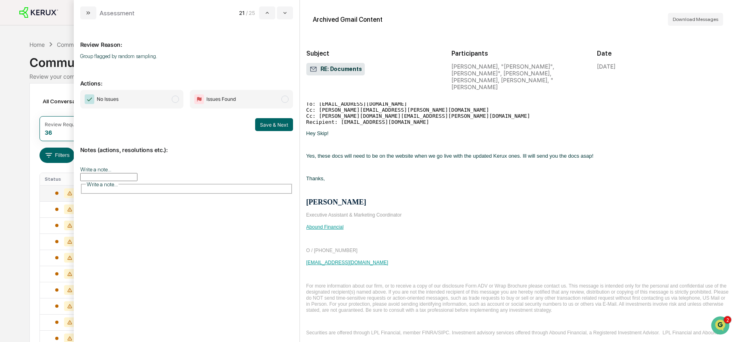
drag, startPoint x: 169, startPoint y: 96, endPoint x: 173, endPoint y: 97, distance: 4.1
click at [169, 96] on span "No Issues" at bounding box center [131, 99] width 103 height 19
click at [265, 123] on button "Save & Next" at bounding box center [274, 124] width 38 height 13
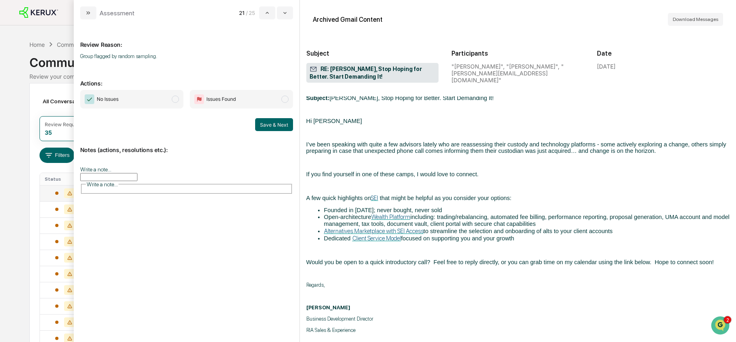
scroll to position [208, 0]
click at [174, 99] on span "modal" at bounding box center [175, 99] width 7 height 7
click at [274, 123] on button "Save & Next" at bounding box center [274, 124] width 38 height 13
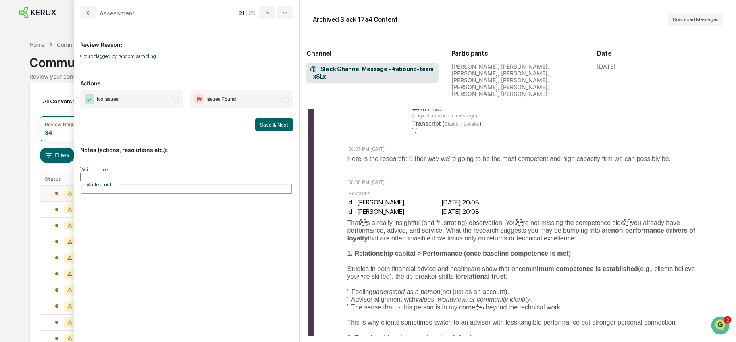
scroll to position [701, 0]
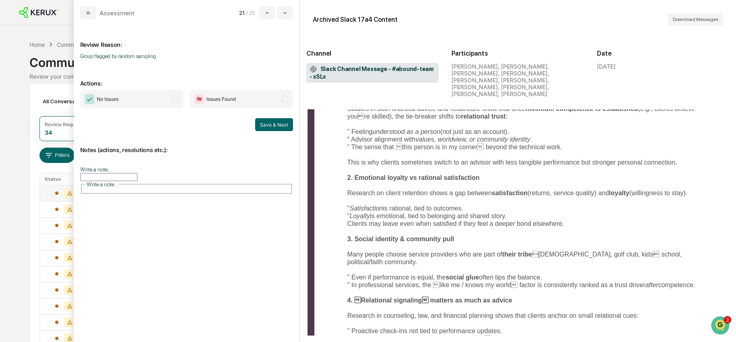
click at [170, 98] on span "No Issues" at bounding box center [131, 99] width 103 height 19
click at [272, 124] on button "Save & Next" at bounding box center [274, 124] width 38 height 13
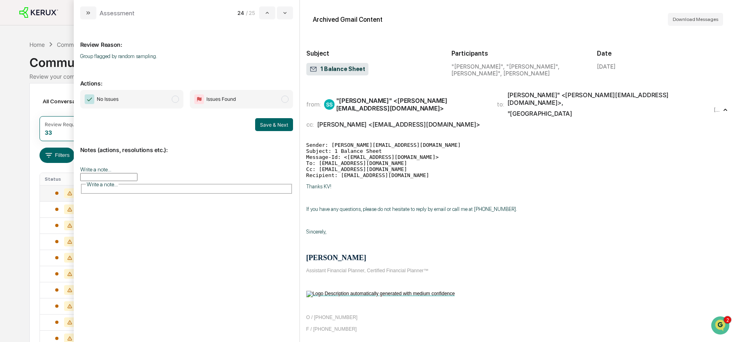
click at [174, 98] on span "modal" at bounding box center [175, 99] width 7 height 7
click at [267, 124] on button "Save & Next" at bounding box center [274, 124] width 38 height 13
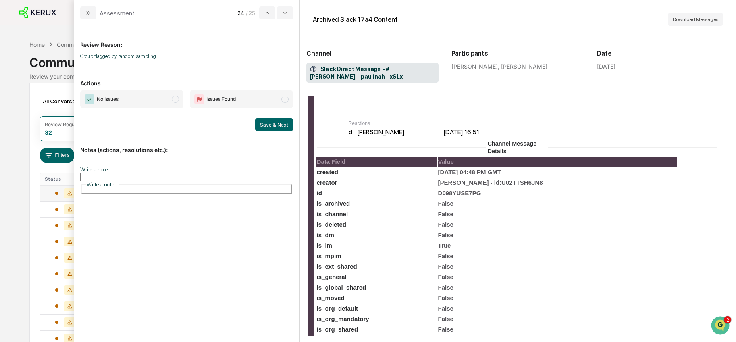
scroll to position [253, 0]
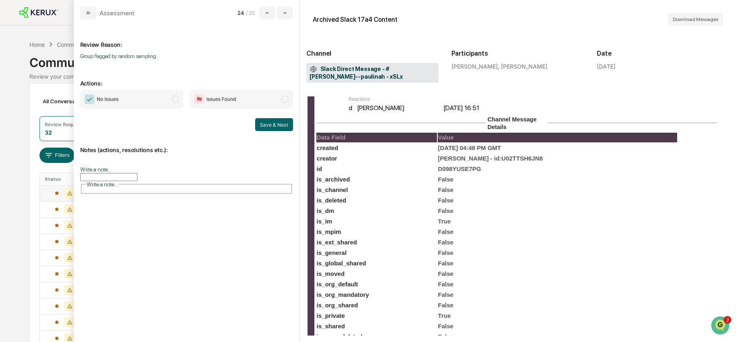
click at [178, 99] on span "modal" at bounding box center [175, 99] width 7 height 7
click at [269, 127] on button "Save & Next" at bounding box center [274, 124] width 38 height 13
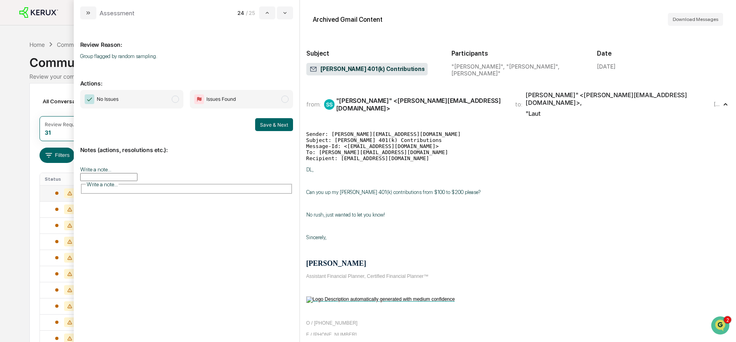
click at [420, 189] on p "Can you up my [PERSON_NAME] 401(k) contributions from $100 to $200 please?" at bounding box center [517, 192] width 423 height 6
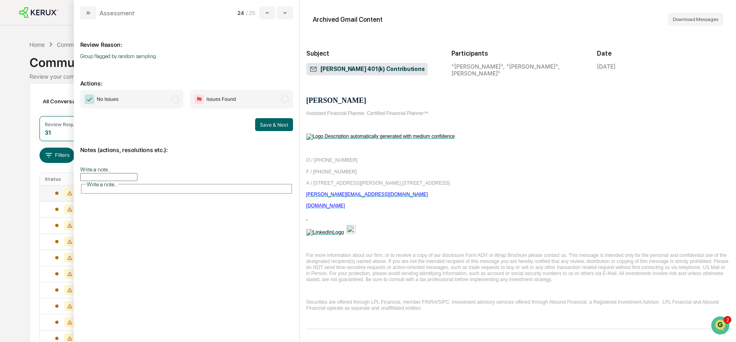
scroll to position [164, 0]
click at [159, 98] on span "No Issues" at bounding box center [131, 99] width 103 height 19
click at [268, 123] on button "Save & Next" at bounding box center [274, 124] width 38 height 13
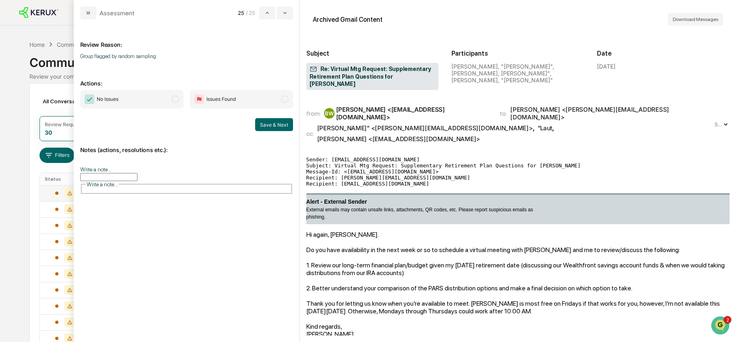
scroll to position [387, 0]
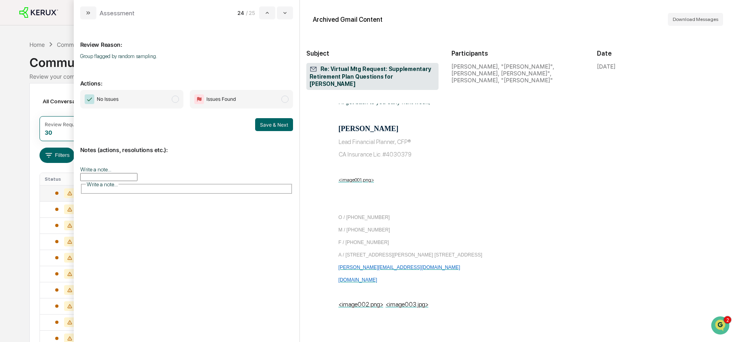
scroll to position [1285, 0]
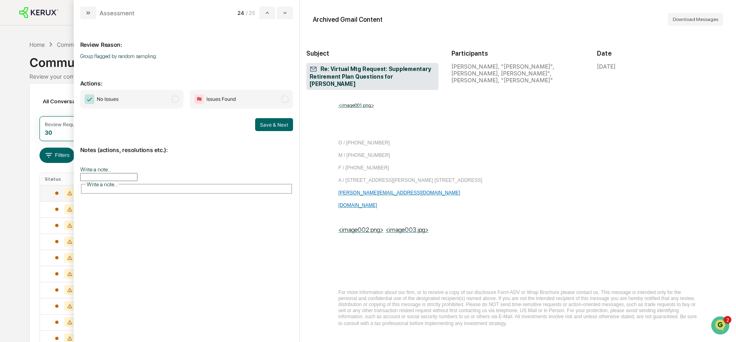
scroll to position [1355, 0]
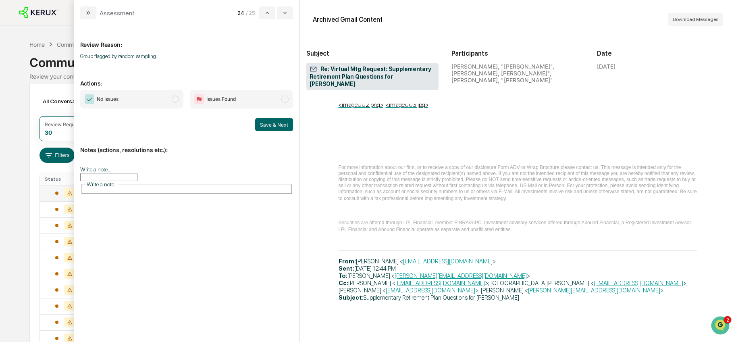
scroll to position [1481, 0]
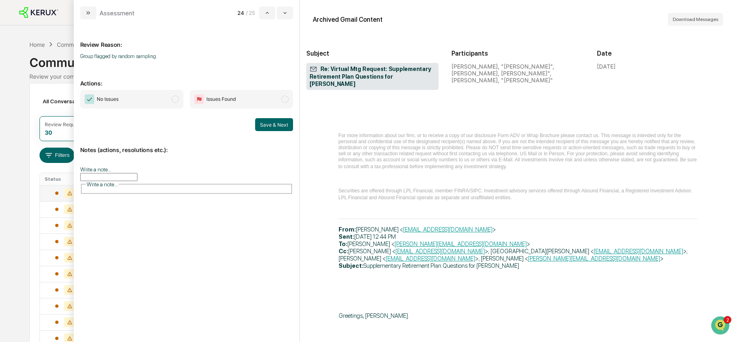
scroll to position [1637, 0]
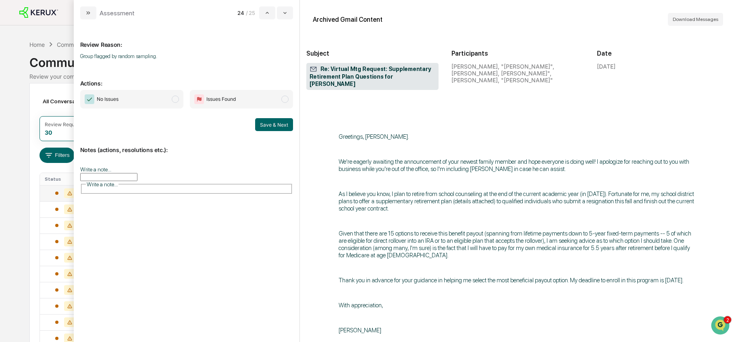
scroll to position [1697, 0]
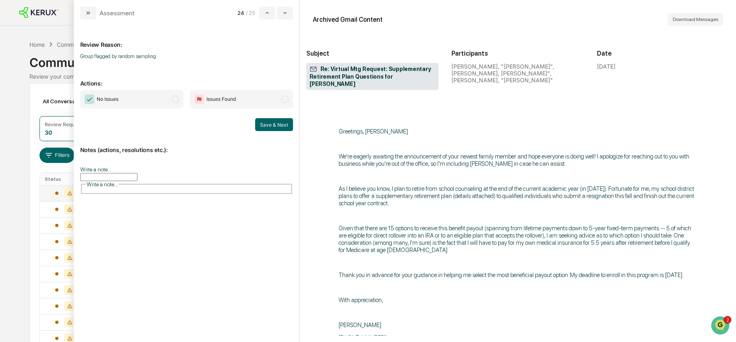
drag, startPoint x: 423, startPoint y: 211, endPoint x: 432, endPoint y: 210, distance: 8.5
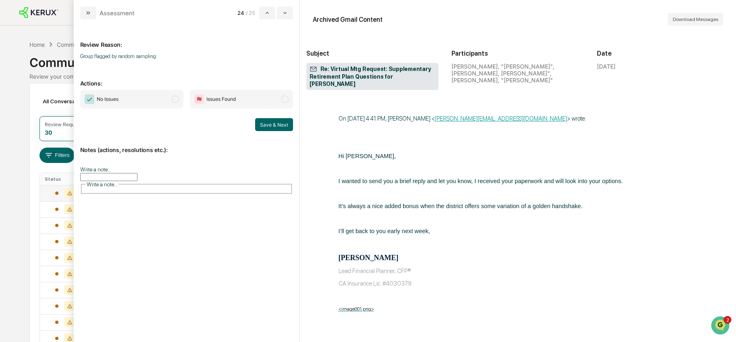
scroll to position [3149, 0]
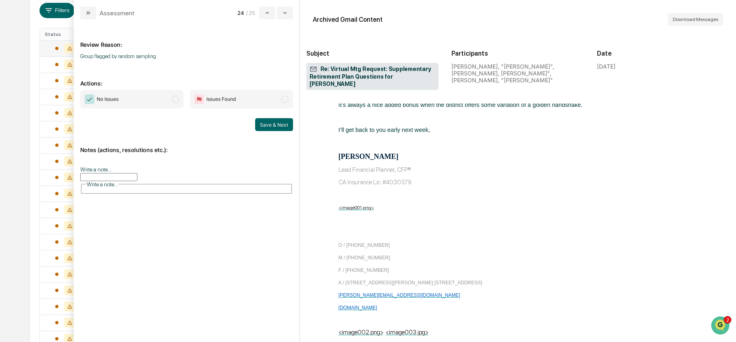
scroll to position [148, 0]
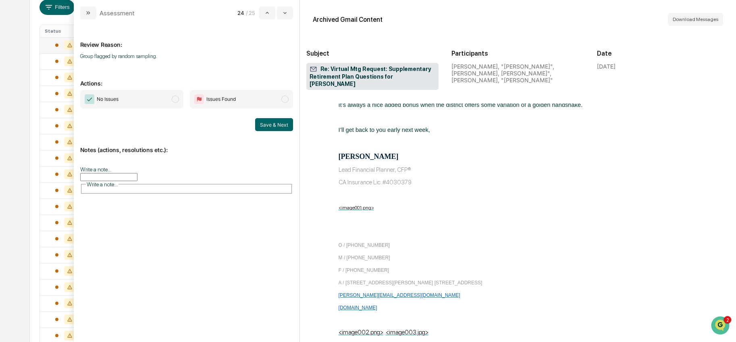
click at [179, 110] on div "No Issues Issues Found Save & Next" at bounding box center [186, 110] width 213 height 41
click at [171, 102] on span "No Issues" at bounding box center [131, 99] width 103 height 19
click at [269, 129] on button "Save & Next" at bounding box center [274, 124] width 38 height 13
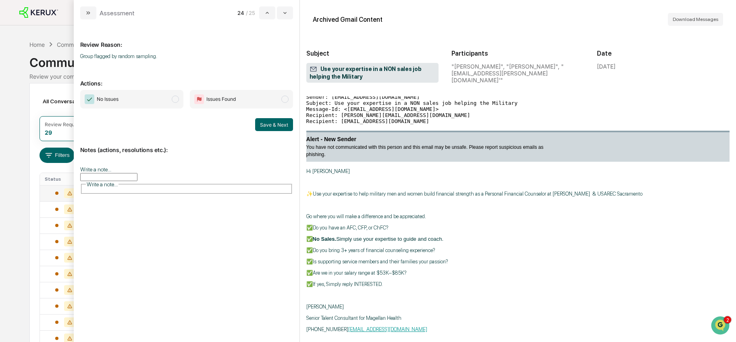
scroll to position [51, 0]
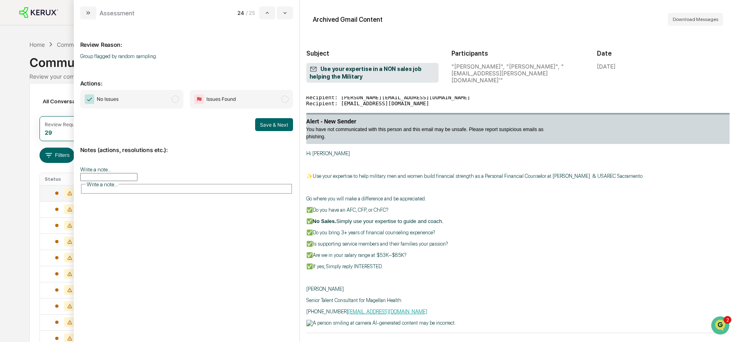
click at [179, 100] on span "No Issues" at bounding box center [131, 99] width 103 height 19
click at [267, 121] on button "Save & Next" at bounding box center [274, 124] width 38 height 13
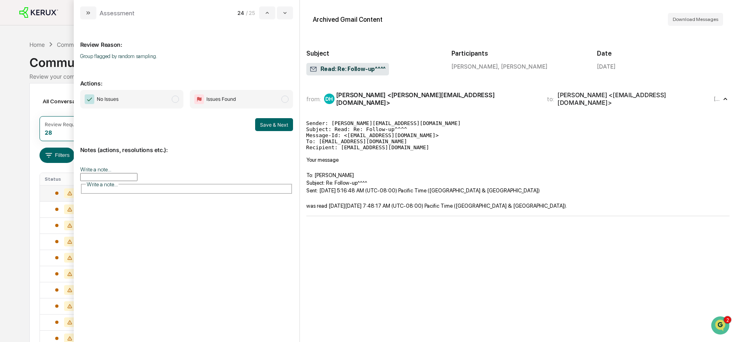
click at [177, 100] on span "modal" at bounding box center [175, 99] width 7 height 7
click at [268, 123] on button "Save & Next" at bounding box center [274, 124] width 38 height 13
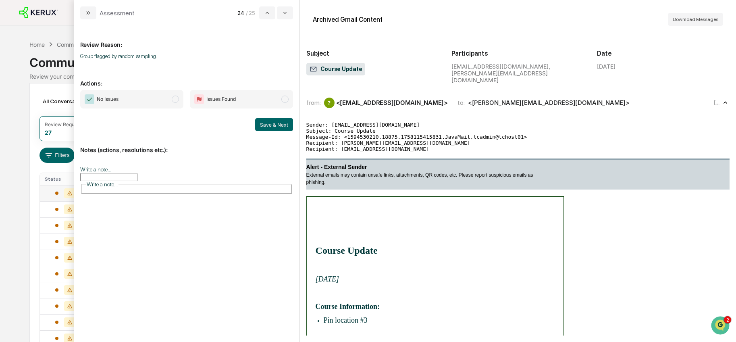
click at [173, 101] on span "modal" at bounding box center [175, 99] width 7 height 7
click at [269, 121] on button "Save & Next" at bounding box center [274, 124] width 38 height 13
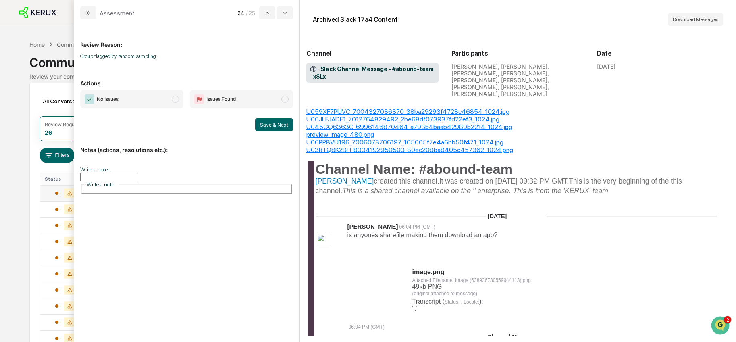
scroll to position [236, 0]
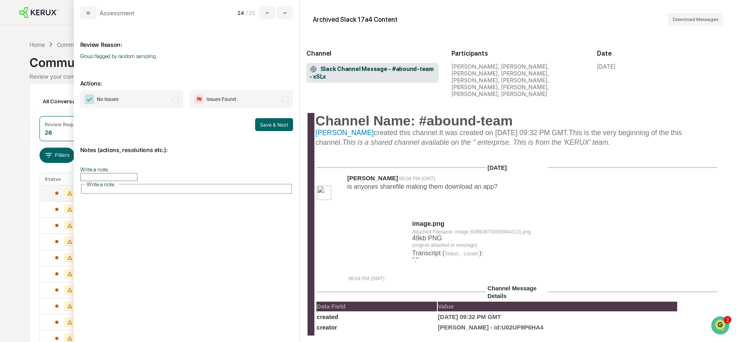
click at [161, 98] on span "No Issues" at bounding box center [131, 99] width 103 height 19
click at [289, 127] on button "Save & Next" at bounding box center [274, 124] width 38 height 13
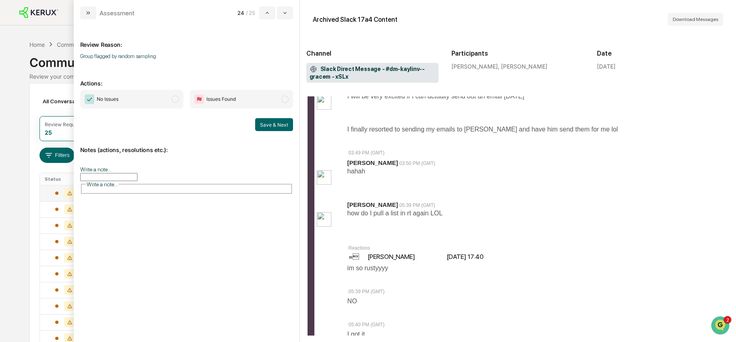
scroll to position [345, 0]
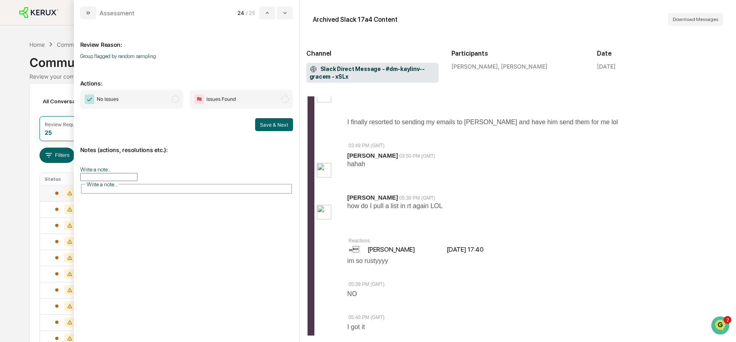
click at [172, 101] on span "modal" at bounding box center [175, 99] width 7 height 7
click at [266, 121] on button "Save & Next" at bounding box center [274, 124] width 38 height 13
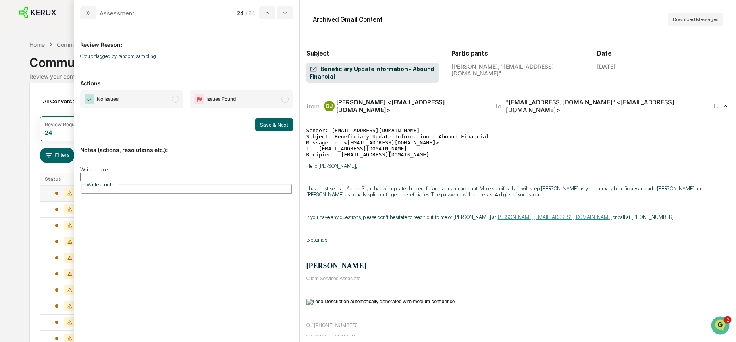
click at [515, 204] on p "modal" at bounding box center [517, 206] width 423 height 6
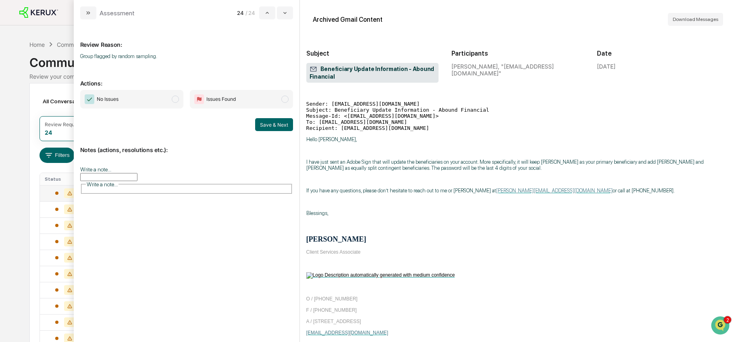
scroll to position [27, 0]
click at [438, 170] on div "Hello [PERSON_NAME], I have just sent an Adobe Sign that will update the benefi…" at bounding box center [517, 297] width 423 height 324
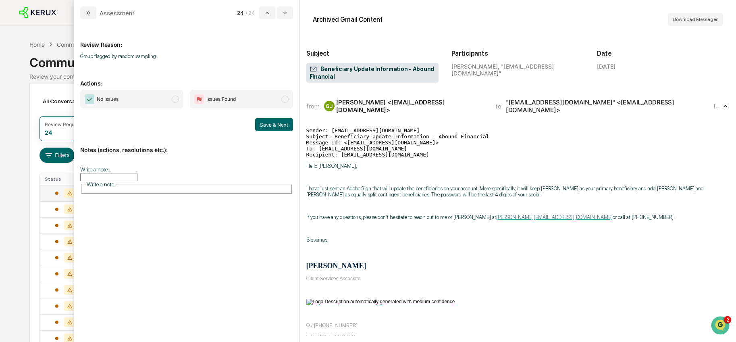
click at [175, 98] on span "modal" at bounding box center [175, 99] width 7 height 7
click at [274, 125] on button "Save & Next" at bounding box center [274, 124] width 38 height 13
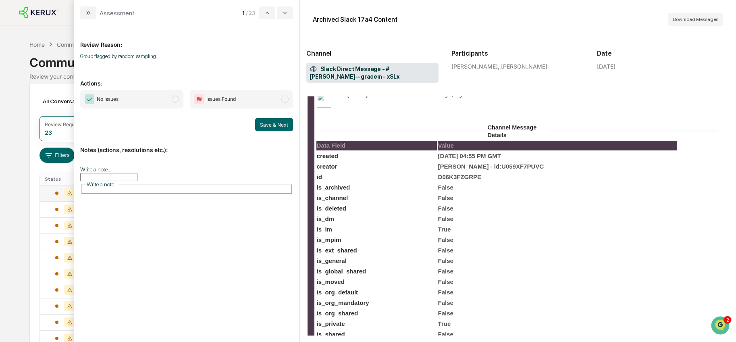
scroll to position [426, 0]
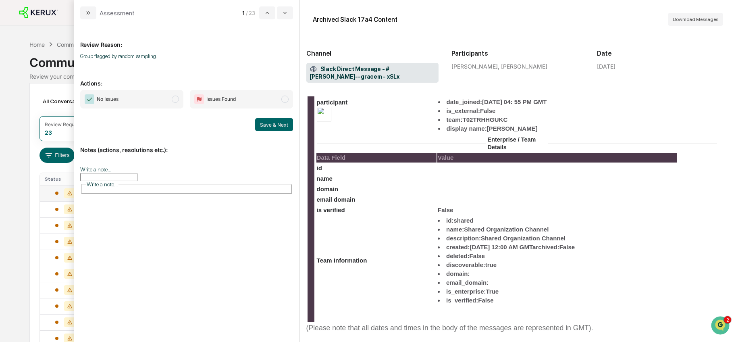
click at [170, 102] on span "No Issues" at bounding box center [131, 99] width 103 height 19
click at [280, 122] on button "Save & Next" at bounding box center [274, 124] width 38 height 13
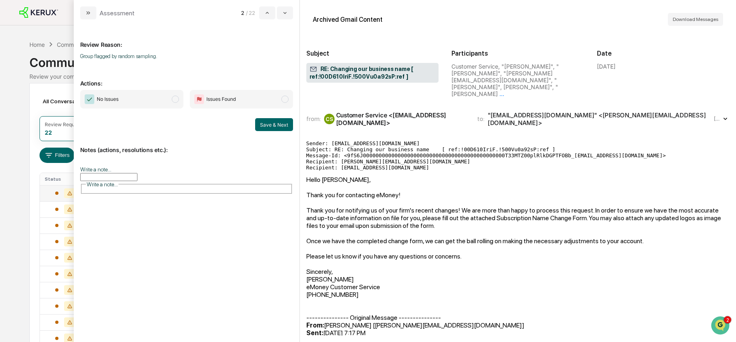
scroll to position [5, 0]
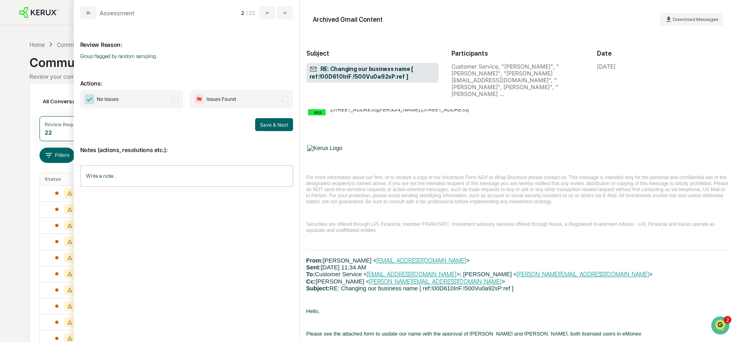
scroll to position [1871, 0]
click at [174, 104] on span "No Issues" at bounding box center [131, 99] width 103 height 19
click at [273, 122] on button "Save & Next" at bounding box center [274, 124] width 38 height 13
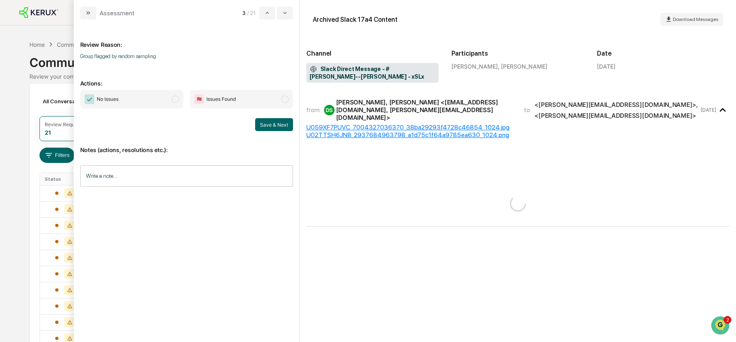
click at [174, 102] on span "modal" at bounding box center [175, 99] width 7 height 7
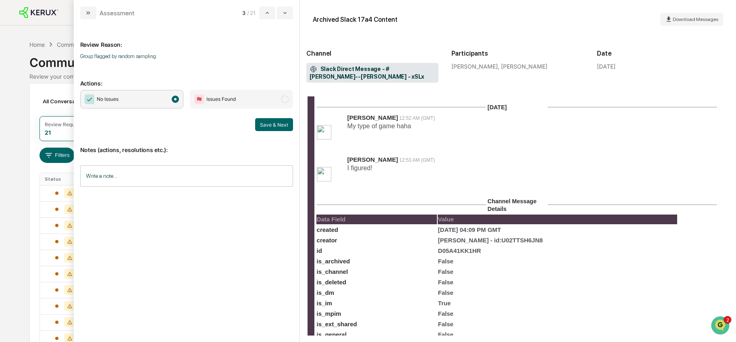
scroll to position [125, 0]
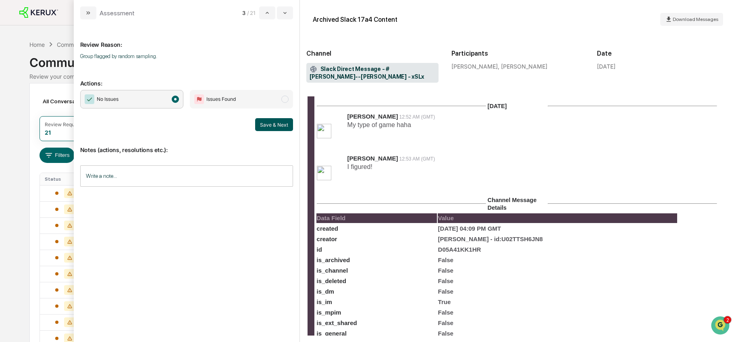
click at [269, 124] on button "Save & Next" at bounding box center [274, 124] width 38 height 13
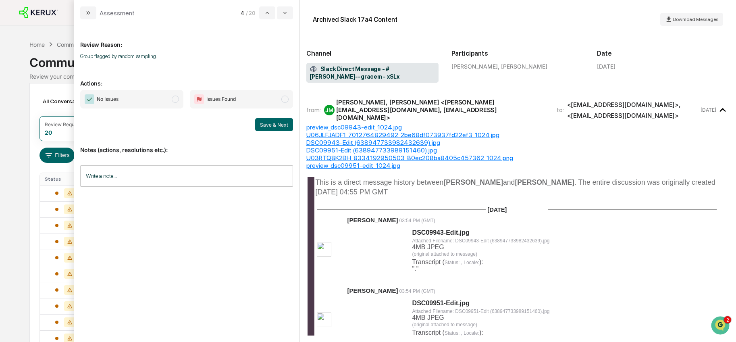
drag, startPoint x: 177, startPoint y: 101, endPoint x: 181, endPoint y: 103, distance: 4.5
click at [177, 101] on span "modal" at bounding box center [175, 99] width 7 height 7
click at [284, 128] on button "Save & Next" at bounding box center [274, 124] width 38 height 13
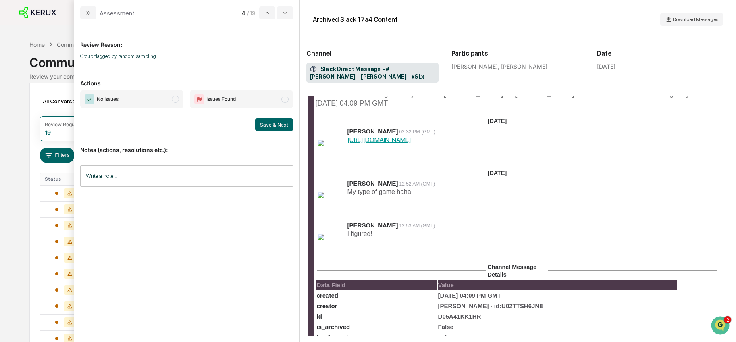
scroll to position [58, 0]
click at [174, 103] on span "modal" at bounding box center [175, 99] width 7 height 7
click at [258, 125] on button "Save & Next" at bounding box center [274, 124] width 38 height 13
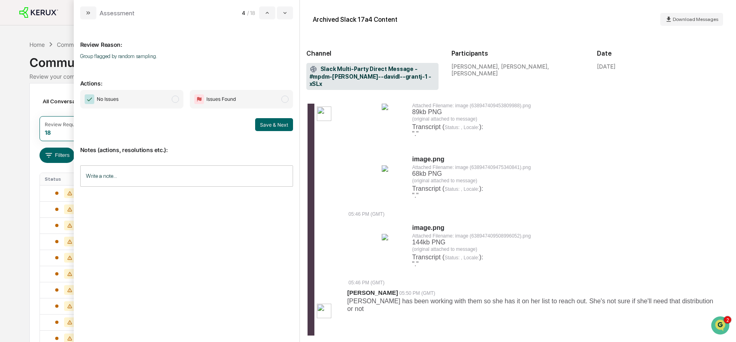
scroll to position [249, 0]
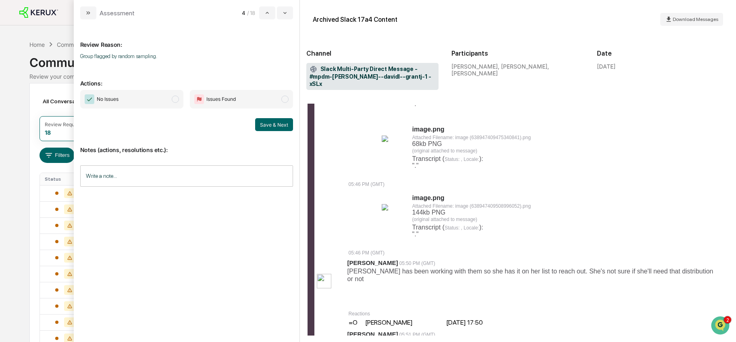
click at [176, 98] on span "modal" at bounding box center [175, 99] width 7 height 7
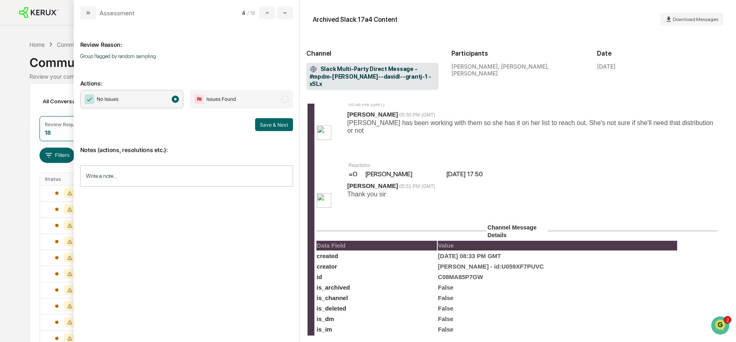
scroll to position [401, 0]
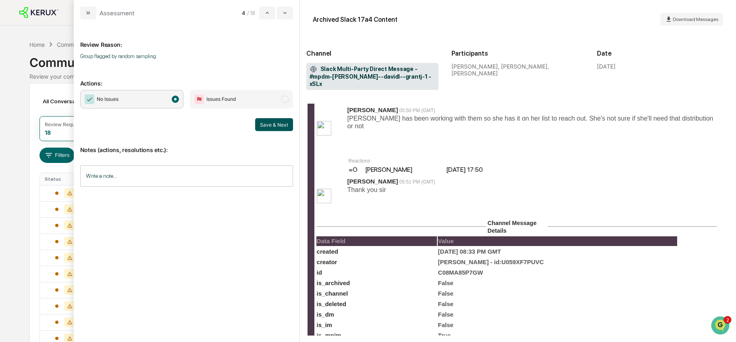
click at [272, 125] on button "Save & Next" at bounding box center [274, 124] width 38 height 13
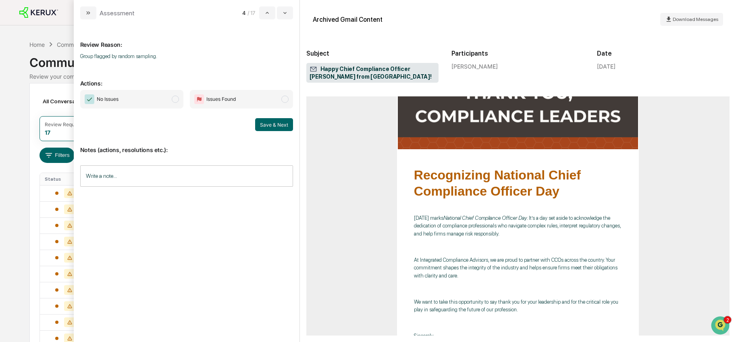
scroll to position [147, 0]
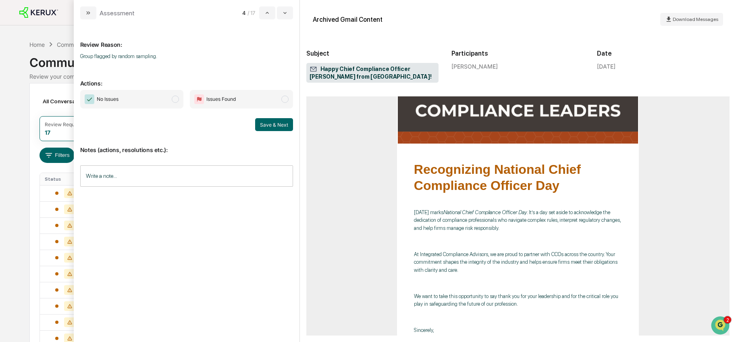
click at [177, 99] on span "modal" at bounding box center [175, 99] width 7 height 7
click at [268, 126] on button "Save & Next" at bounding box center [274, 124] width 38 height 13
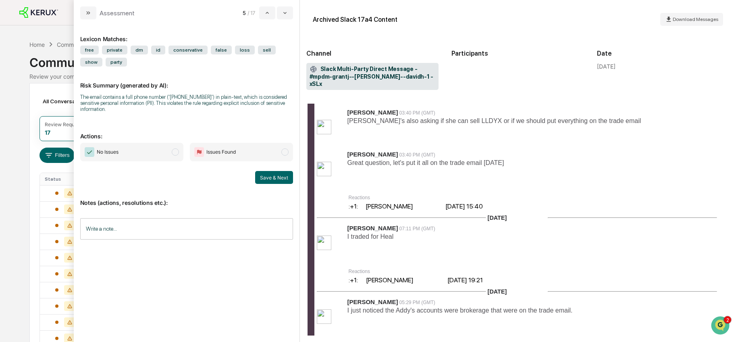
scroll to position [985, 0]
click at [175, 151] on span "modal" at bounding box center [175, 151] width 7 height 7
click at [272, 179] on button "Save & Next" at bounding box center [274, 177] width 38 height 13
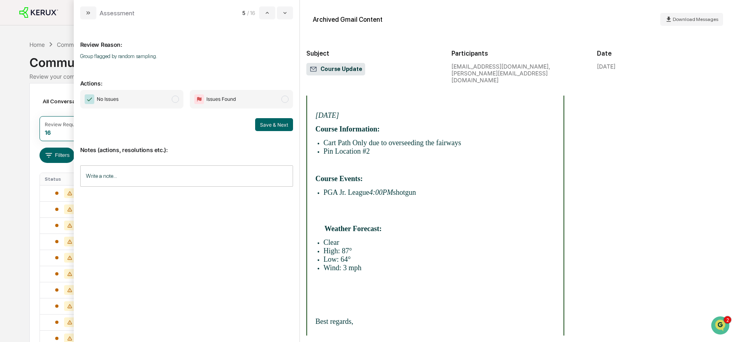
scroll to position [249, 0]
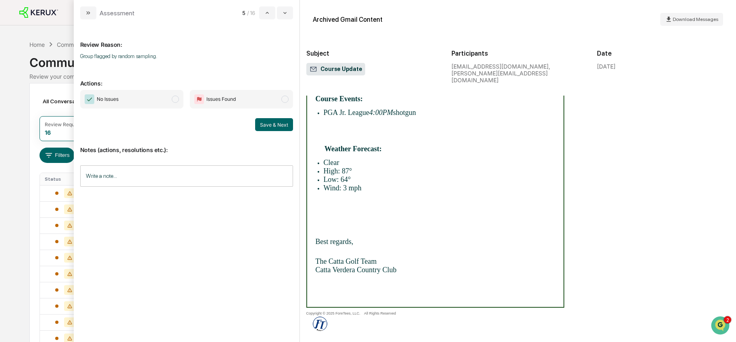
click at [172, 100] on span "modal" at bounding box center [175, 99] width 7 height 7
click at [266, 122] on button "Save & Next" at bounding box center [274, 124] width 38 height 13
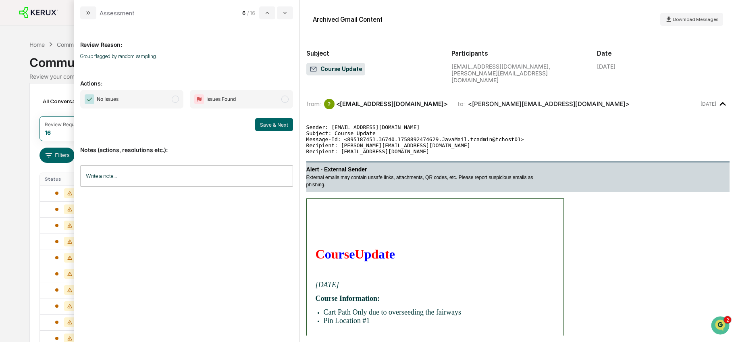
click at [179, 101] on span "No Issues" at bounding box center [131, 99] width 103 height 19
click at [277, 127] on button "Save & Next" at bounding box center [274, 124] width 38 height 13
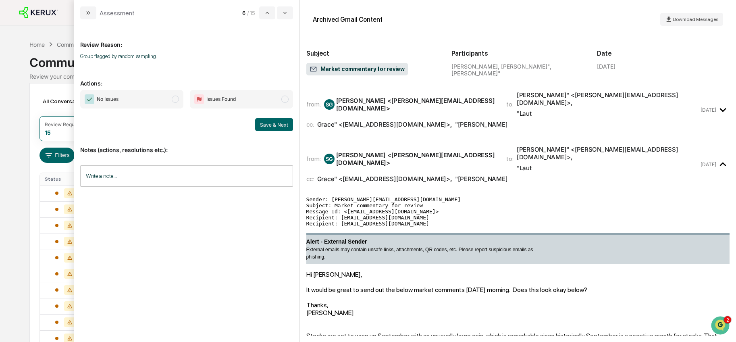
click at [177, 100] on span "modal" at bounding box center [175, 99] width 7 height 7
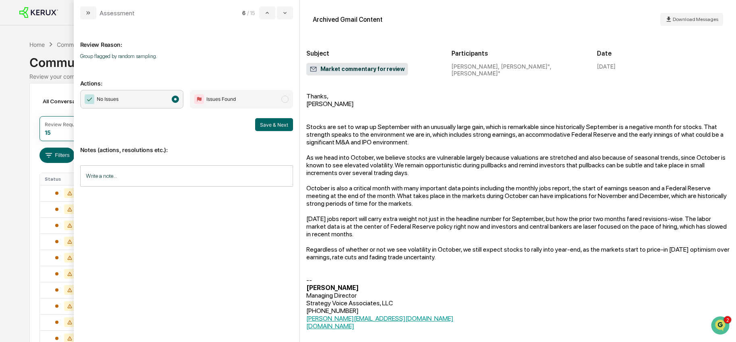
scroll to position [209, 0]
click at [276, 126] on button "Save & Next" at bounding box center [274, 124] width 38 height 13
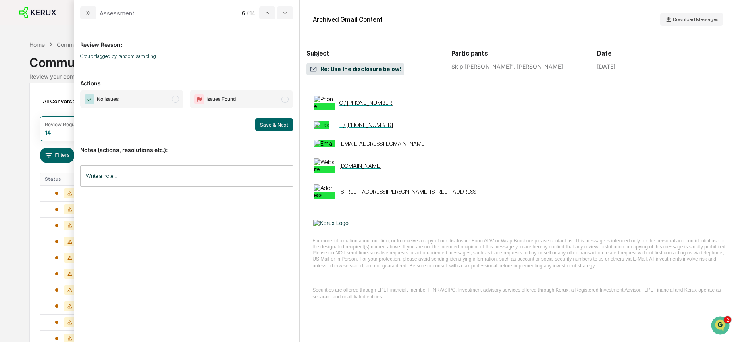
click at [169, 105] on span "No Issues" at bounding box center [131, 99] width 103 height 19
click at [266, 125] on button "Save & Next" at bounding box center [274, 124] width 38 height 13
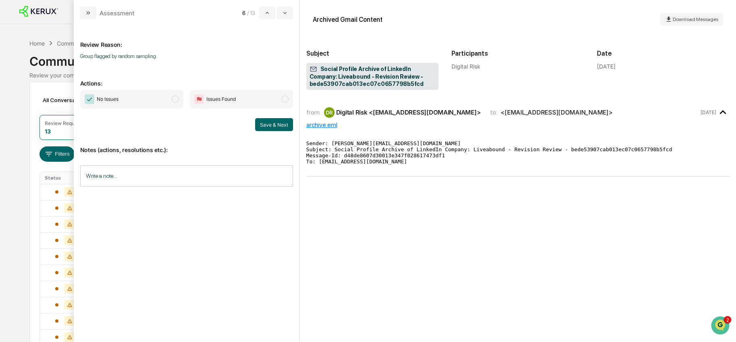
scroll to position [2, 0]
click at [175, 107] on span "No Issues" at bounding box center [131, 99] width 103 height 19
click at [273, 123] on button "Save & Next" at bounding box center [274, 124] width 38 height 13
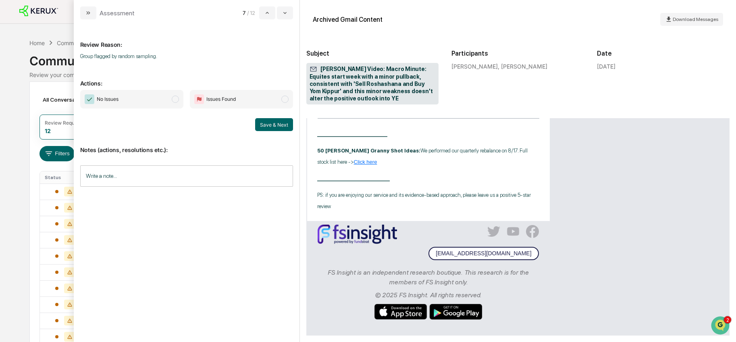
scroll to position [613, 0]
click at [173, 102] on span "modal" at bounding box center [175, 99] width 7 height 7
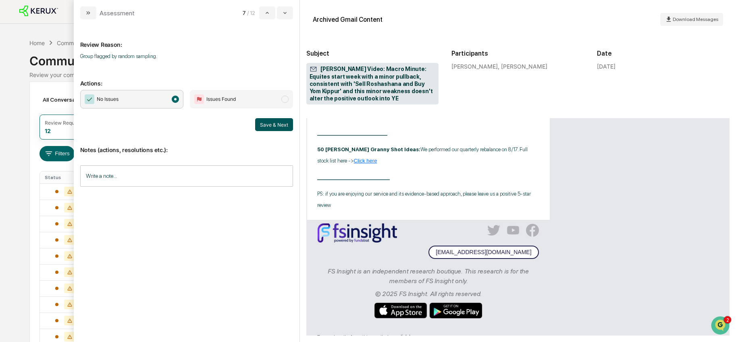
click at [276, 127] on button "Save & Next" at bounding box center [274, 124] width 38 height 13
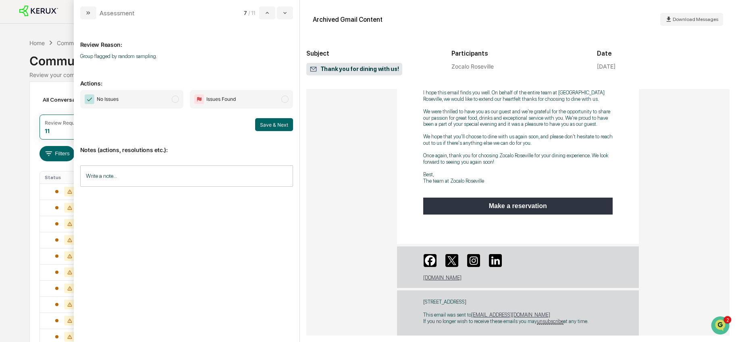
scroll to position [268, 0]
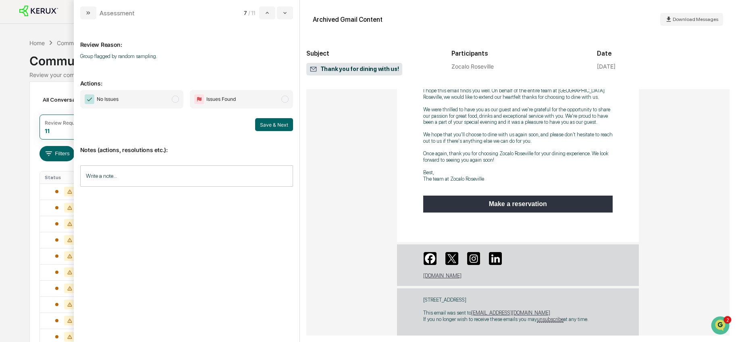
click at [171, 98] on span "No Issues" at bounding box center [131, 99] width 103 height 19
click at [273, 126] on button "Save & Next" at bounding box center [274, 124] width 38 height 13
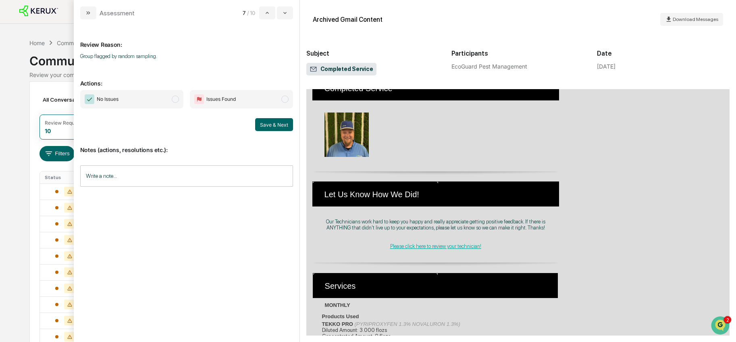
scroll to position [247, 0]
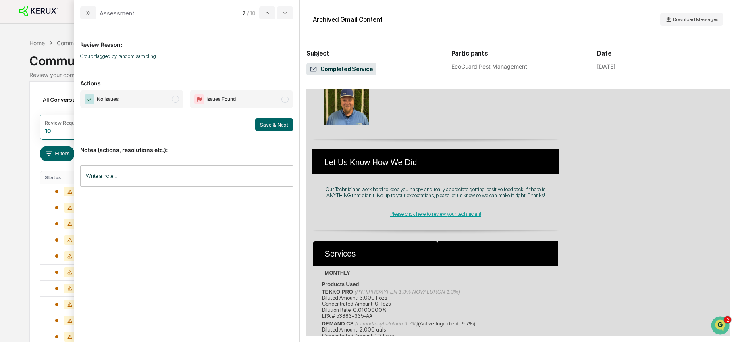
click at [175, 102] on span "modal" at bounding box center [175, 99] width 7 height 7
click at [265, 127] on button "Save & Next" at bounding box center [274, 124] width 38 height 13
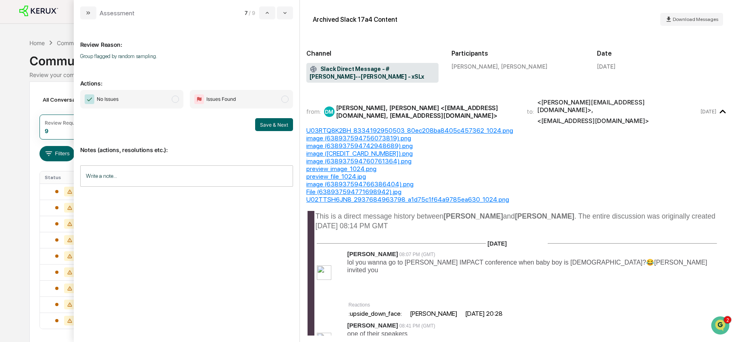
click at [177, 99] on span "modal" at bounding box center [175, 99] width 7 height 7
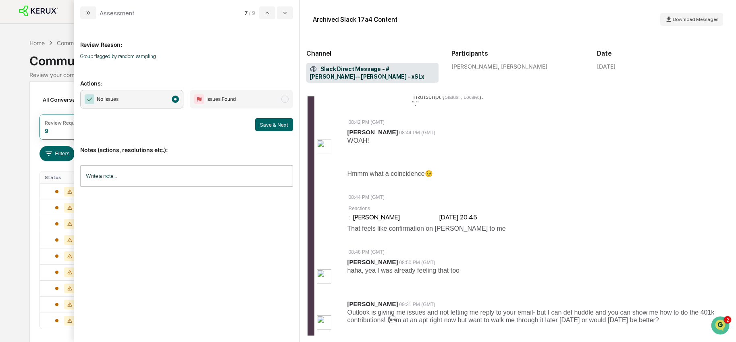
scroll to position [616, 0]
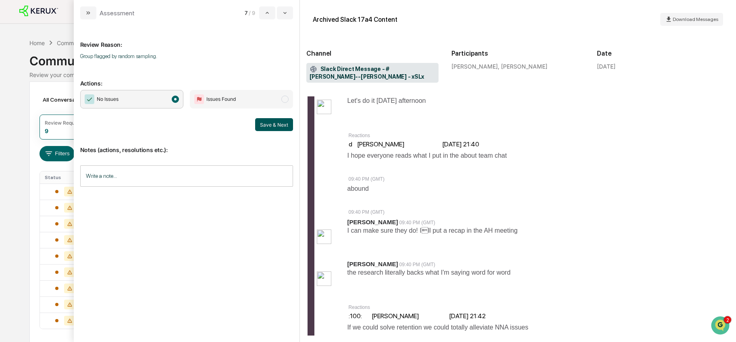
click at [275, 123] on button "Save & Next" at bounding box center [274, 124] width 38 height 13
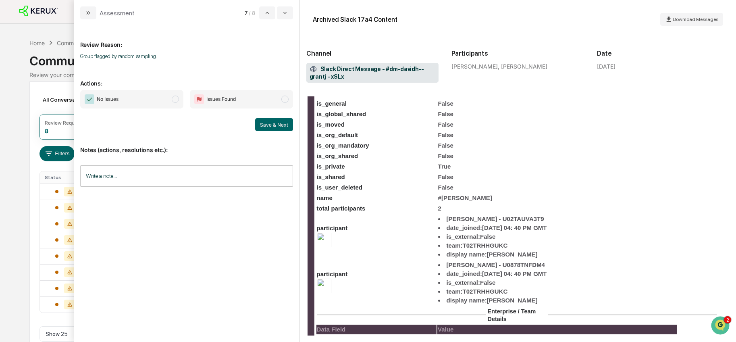
scroll to position [345, 0]
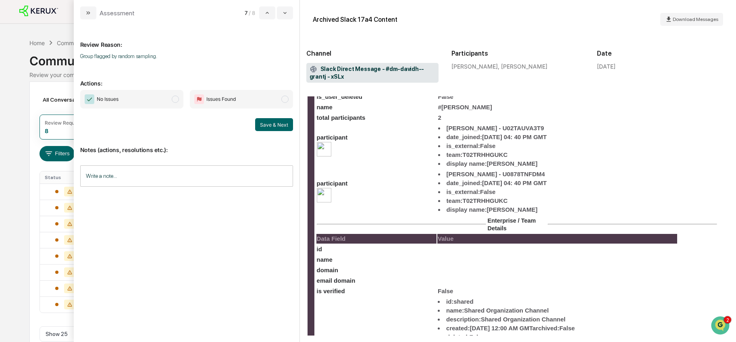
drag, startPoint x: 175, startPoint y: 98, endPoint x: 216, endPoint y: 114, distance: 43.6
click at [175, 98] on span "modal" at bounding box center [175, 99] width 7 height 7
click at [276, 125] on button "Save & Next" at bounding box center [274, 124] width 38 height 13
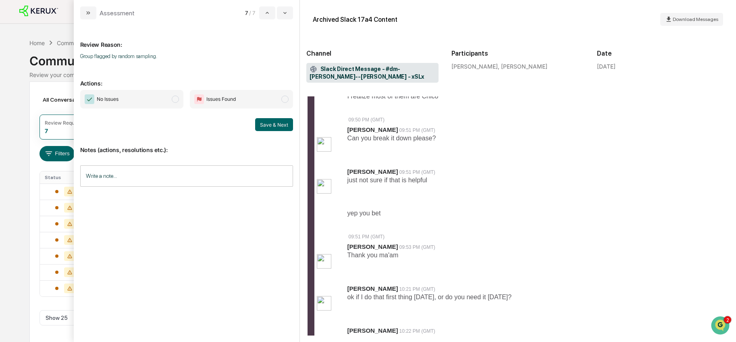
scroll to position [477, 0]
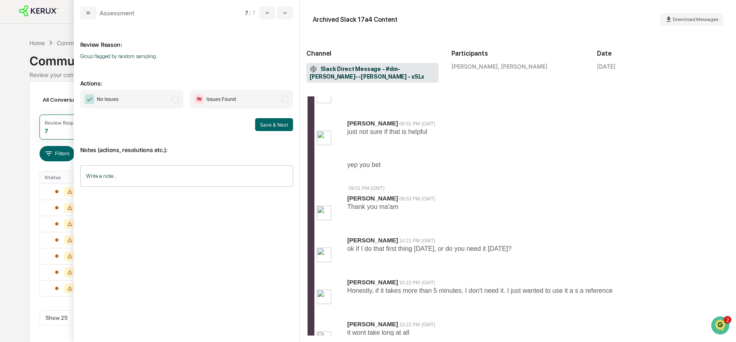
click at [177, 103] on span "No Issues" at bounding box center [131, 99] width 103 height 19
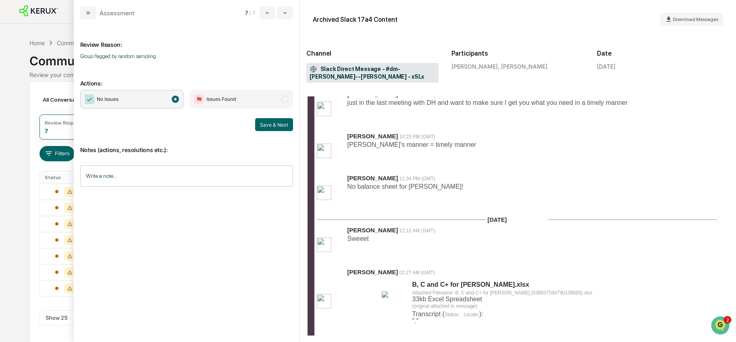
scroll to position [823, 0]
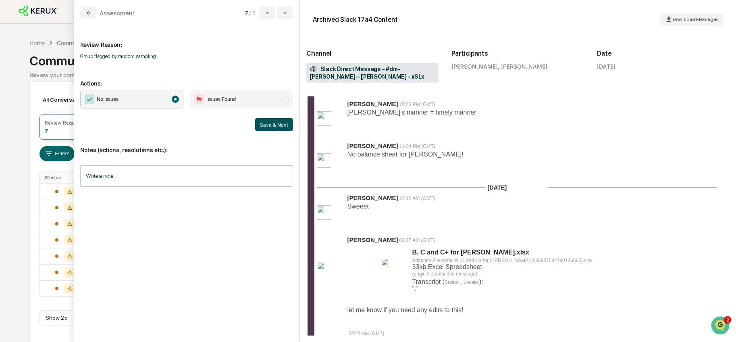
click at [271, 125] on button "Save & Next" at bounding box center [274, 124] width 38 height 13
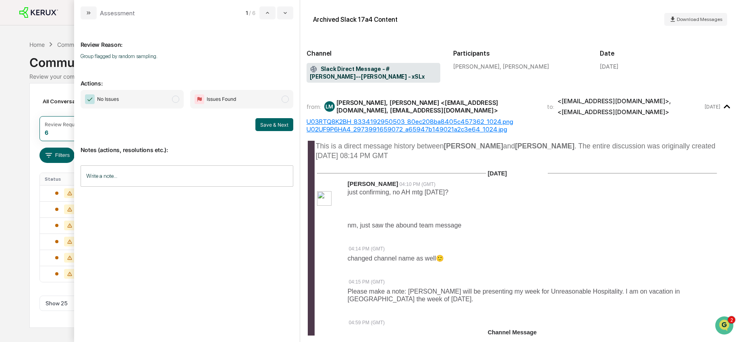
scroll to position [2, 0]
click at [407, 254] on span "changed channel name as well 🙂" at bounding box center [396, 257] width 97 height 7
click at [169, 100] on span "No Issues" at bounding box center [132, 99] width 103 height 19
click at [274, 125] on button "Save & Next" at bounding box center [274, 124] width 38 height 13
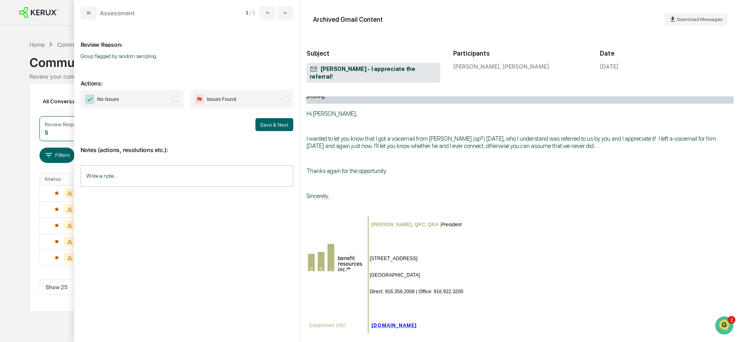
scroll to position [98, 0]
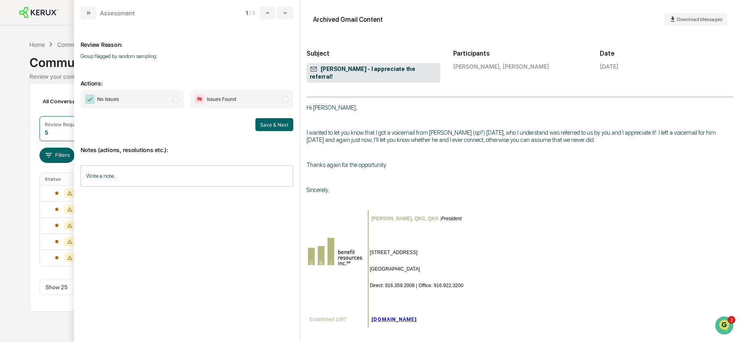
click at [174, 99] on span "modal" at bounding box center [175, 99] width 7 height 7
click at [272, 120] on button "Save & Next" at bounding box center [274, 124] width 38 height 13
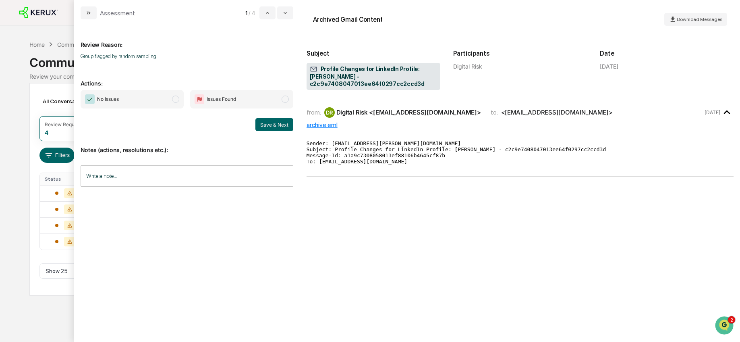
click at [178, 102] on span "modal" at bounding box center [175, 99] width 7 height 7
click at [271, 124] on button "Save & Next" at bounding box center [274, 124] width 38 height 13
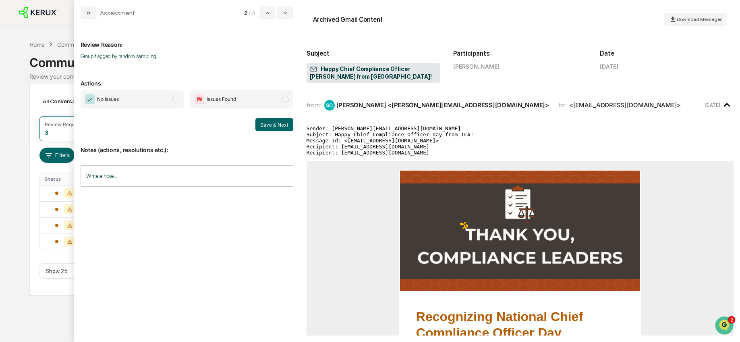
click at [173, 100] on span "modal" at bounding box center [175, 99] width 7 height 7
click at [277, 125] on button "Save & Next" at bounding box center [274, 124] width 38 height 13
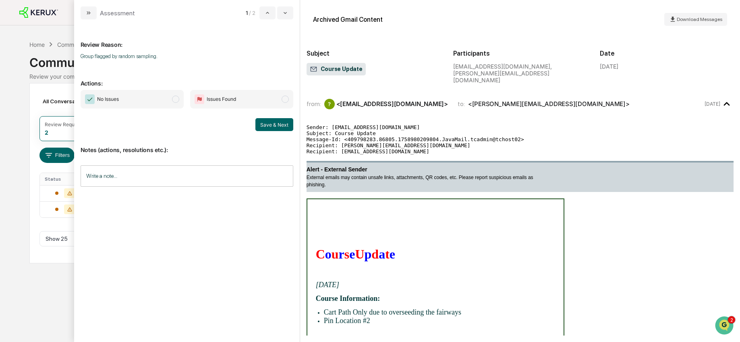
click at [174, 101] on span "modal" at bounding box center [175, 99] width 7 height 7
click at [273, 126] on button "Save & Next" at bounding box center [274, 124] width 38 height 13
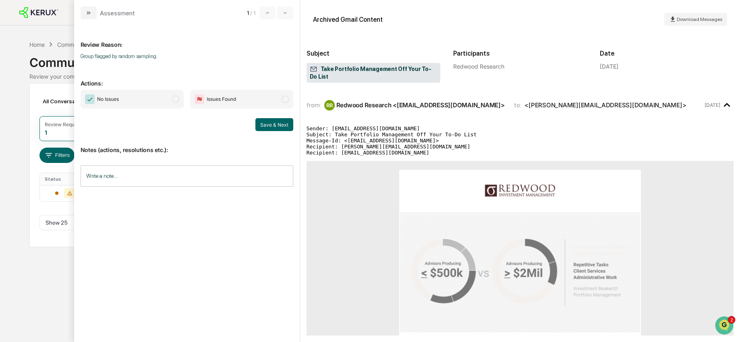
click at [174, 99] on span "modal" at bounding box center [175, 99] width 7 height 7
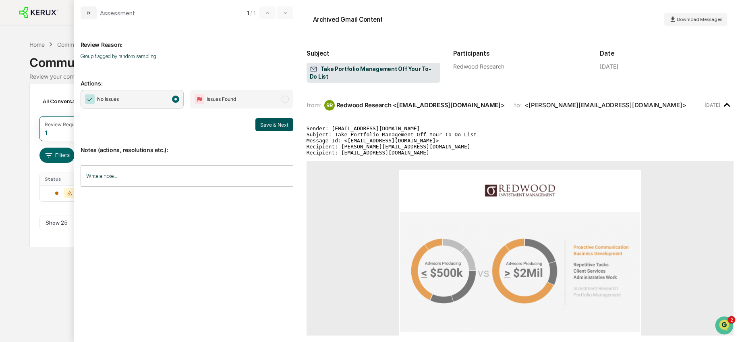
click at [265, 126] on button "Save & Next" at bounding box center [274, 124] width 38 height 13
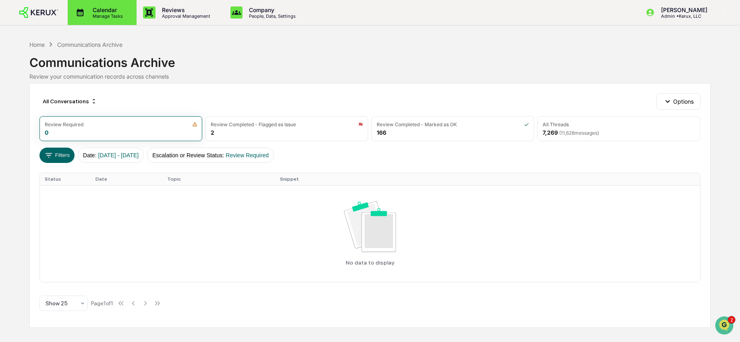
click at [91, 12] on p "Calendar" at bounding box center [106, 9] width 41 height 7
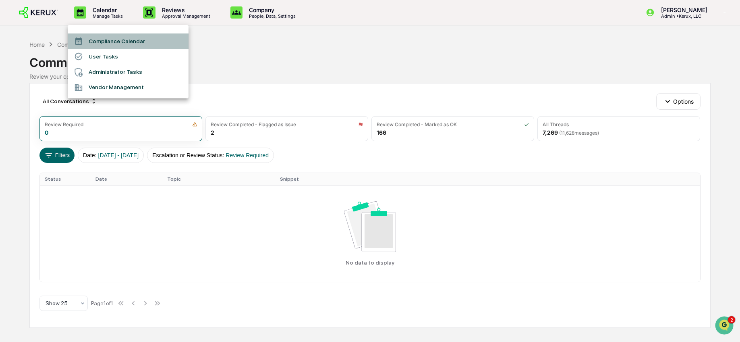
click at [122, 41] on li "Compliance Calendar" at bounding box center [128, 40] width 121 height 15
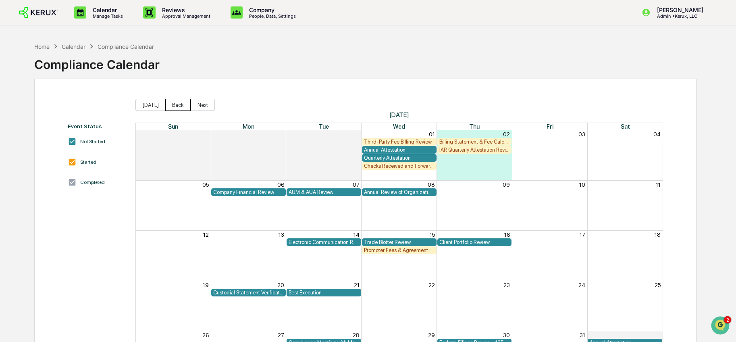
click at [174, 105] on button "Back" at bounding box center [177, 105] width 25 height 12
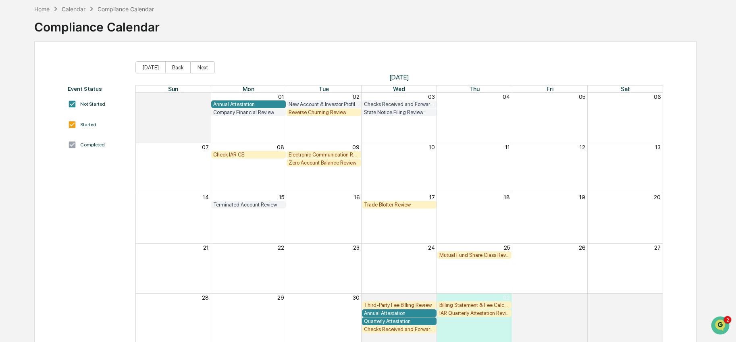
scroll to position [39, 0]
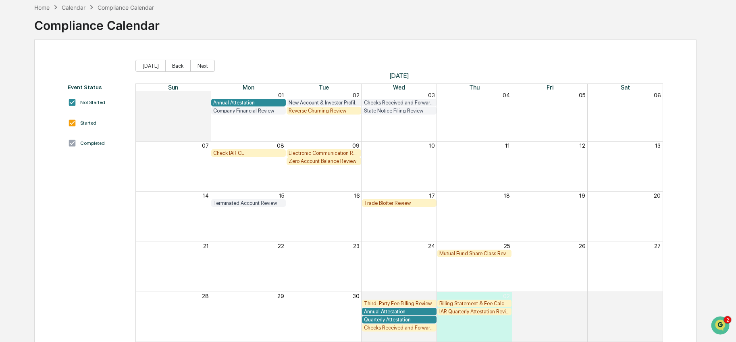
click at [327, 151] on div "Electronic Communication Review" at bounding box center [324, 153] width 71 height 6
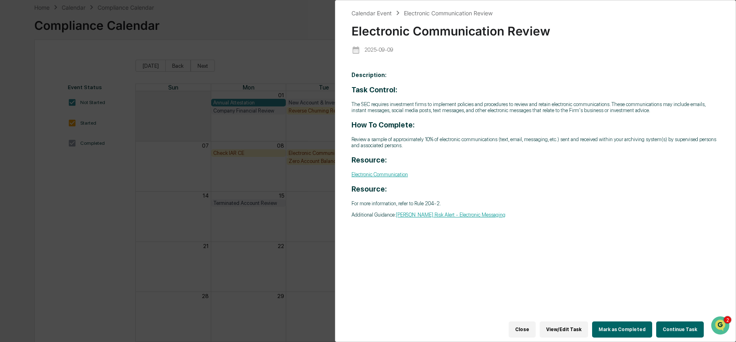
click at [668, 325] on button "Continue Task" at bounding box center [680, 329] width 48 height 16
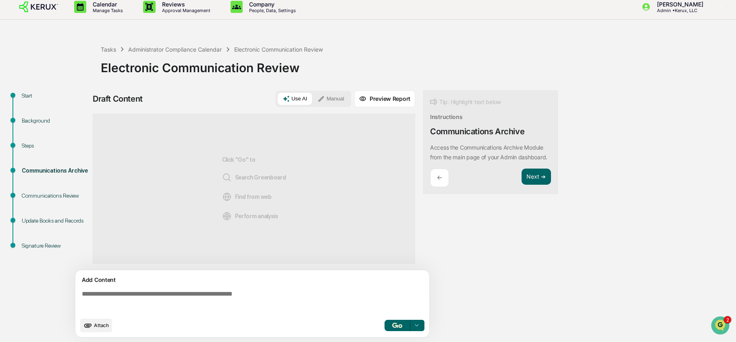
scroll to position [6, 0]
click at [39, 144] on div "Steps" at bounding box center [55, 145] width 66 height 8
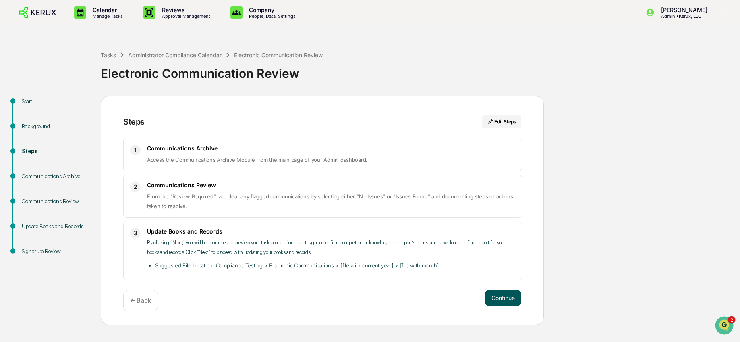
click at [507, 299] on button "Continue" at bounding box center [503, 298] width 36 height 16
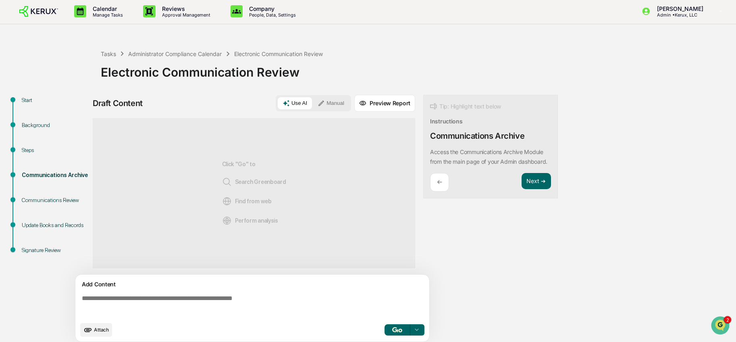
scroll to position [2, 0]
click at [615, 163] on div "Start Background Steps Communications Archive Communications Review Update Book…" at bounding box center [368, 220] width 728 height 252
click at [30, 102] on div "Start" at bounding box center [55, 100] width 66 height 8
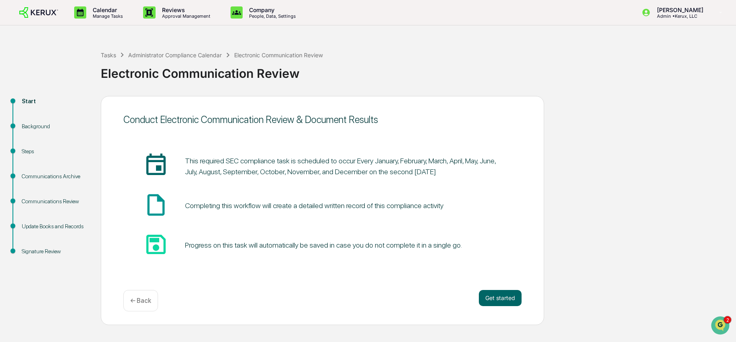
scroll to position [0, 0]
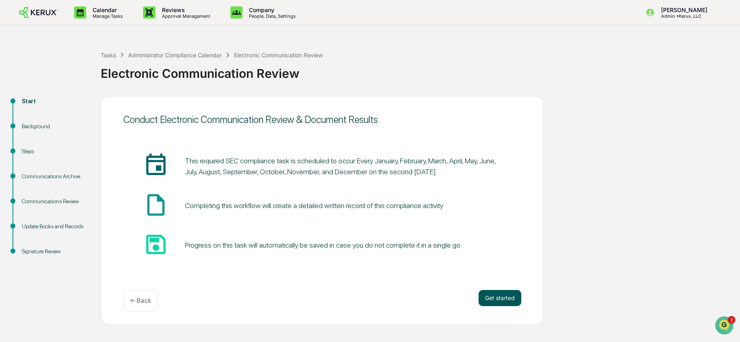
click at [505, 300] on button "Get started" at bounding box center [500, 298] width 43 height 16
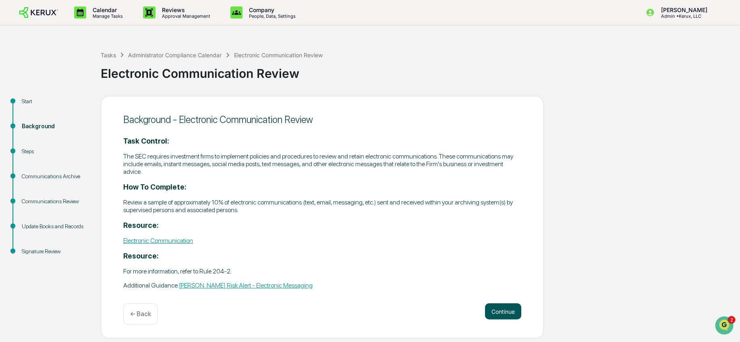
click at [506, 305] on button "Continue" at bounding box center [503, 311] width 36 height 16
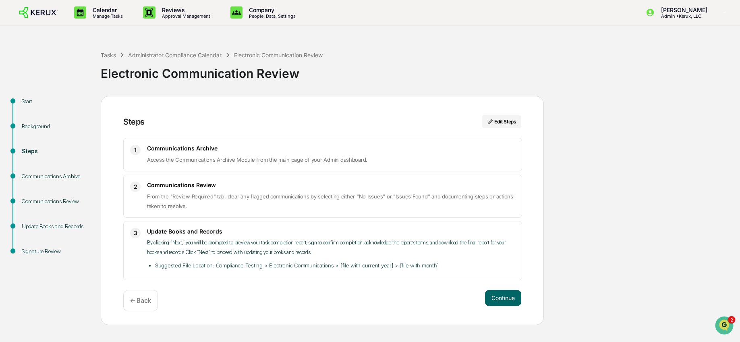
click at [202, 161] on span "Access the Communications Archive Module from the main page of your Admin dashb…" at bounding box center [257, 159] width 220 height 6
click at [207, 197] on span "From the "Review Required" tab, clear any flagged communications by selecting e…" at bounding box center [330, 201] width 366 height 16
click at [301, 245] on p "By clicking “Next,” you will be prompted to preview your task completion report…" at bounding box center [331, 247] width 368 height 19
click at [168, 12] on p "Reviews" at bounding box center [185, 9] width 59 height 7
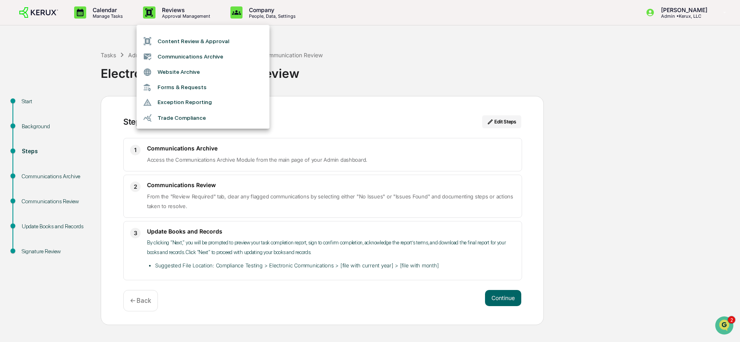
click at [309, 209] on div at bounding box center [370, 171] width 740 height 342
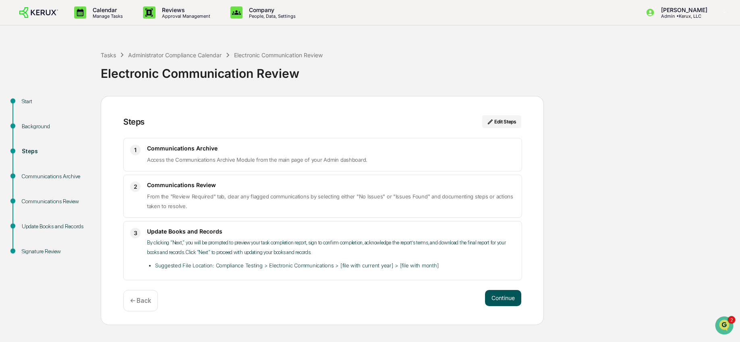
click at [490, 297] on button "Continue" at bounding box center [503, 298] width 36 height 16
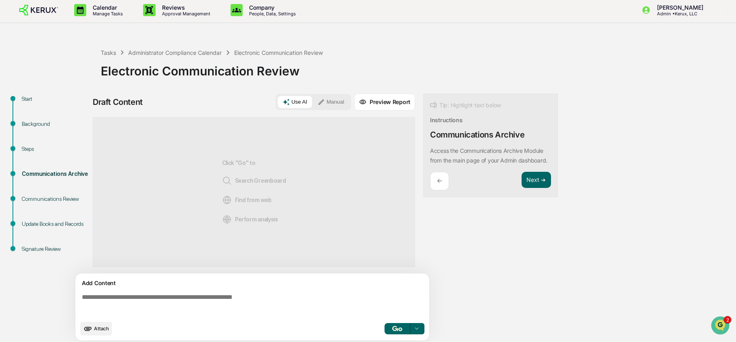
scroll to position [6, 0]
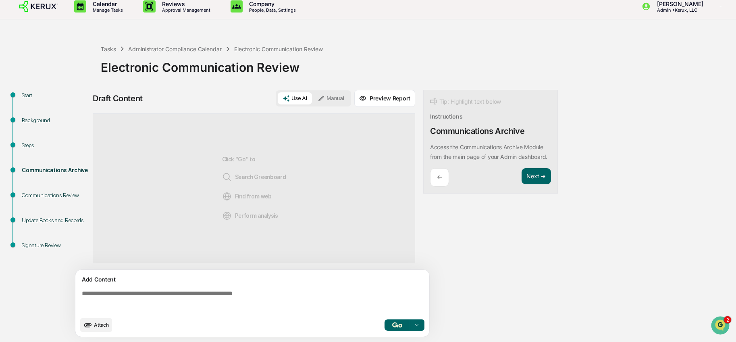
click at [28, 148] on div "Steps" at bounding box center [55, 145] width 66 height 8
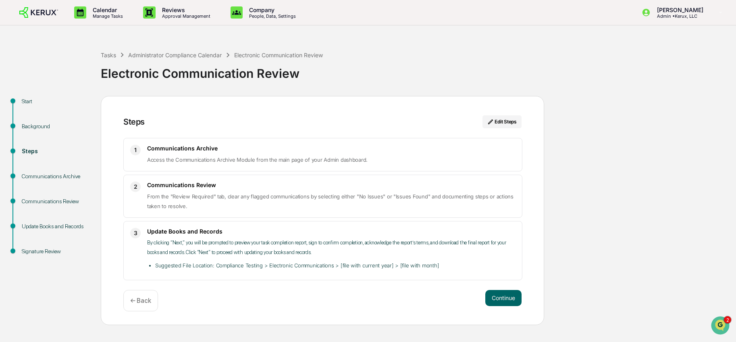
scroll to position [0, 0]
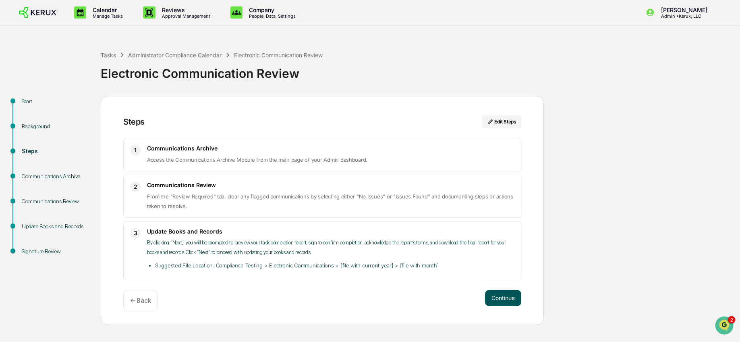
click at [505, 300] on button "Continue" at bounding box center [503, 298] width 36 height 16
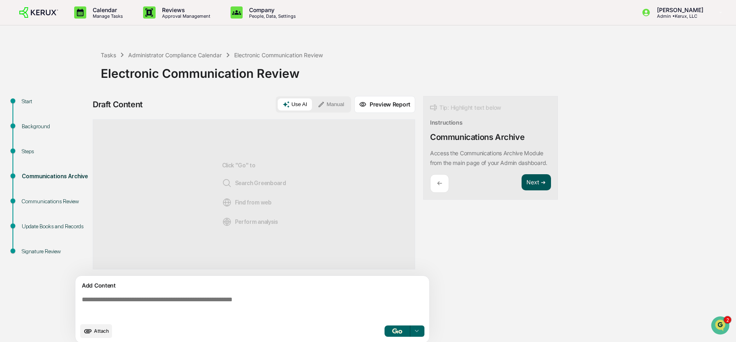
click at [534, 191] on button "Next ➔" at bounding box center [535, 182] width 29 height 17
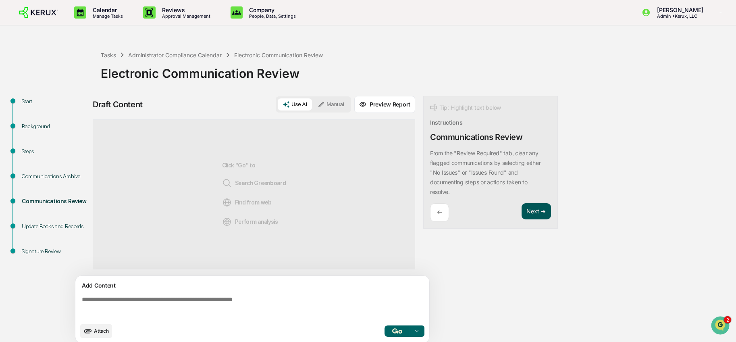
click at [536, 212] on button "Next ➔" at bounding box center [535, 211] width 29 height 17
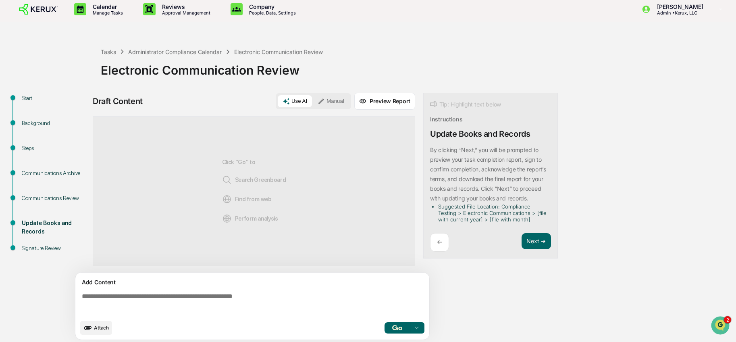
scroll to position [6, 0]
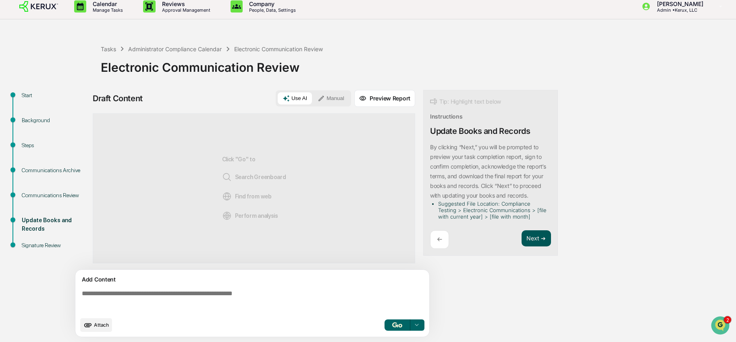
click at [540, 238] on button "Next ➔" at bounding box center [535, 238] width 29 height 17
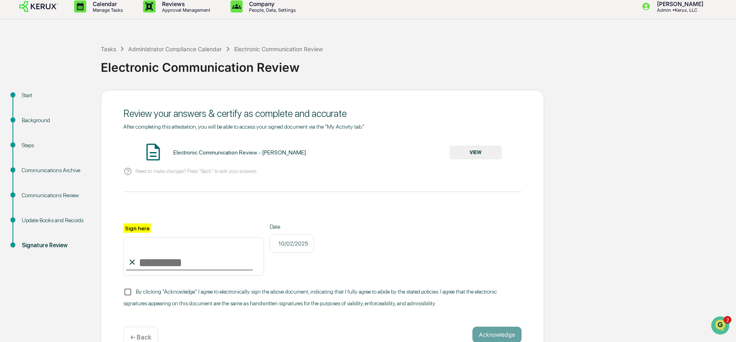
click at [474, 150] on button "VIEW" at bounding box center [475, 152] width 52 height 14
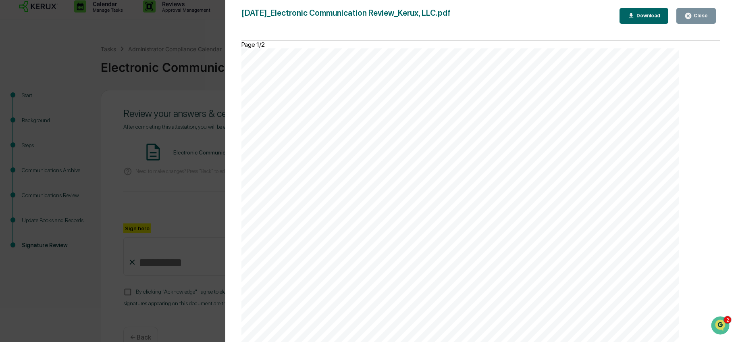
scroll to position [983, 0]
click at [696, 14] on div "Close" at bounding box center [700, 16] width 16 height 6
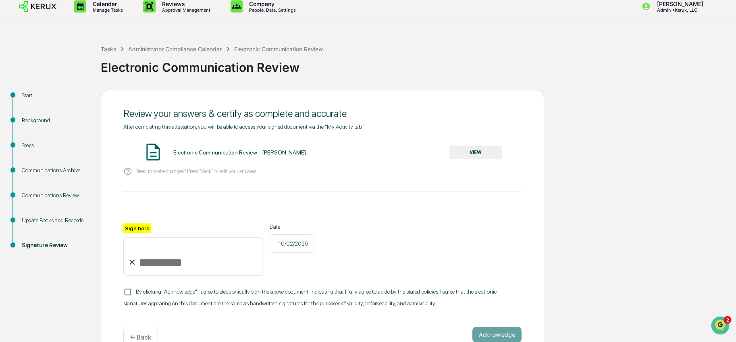
click at [162, 251] on input "Sign here" at bounding box center [193, 256] width 141 height 39
type input "**********"
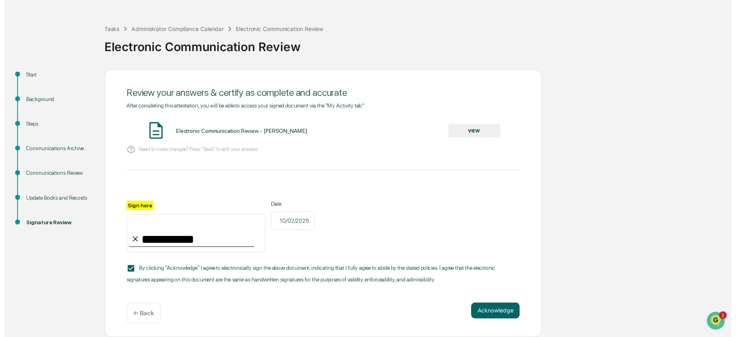
scroll to position [29, 0]
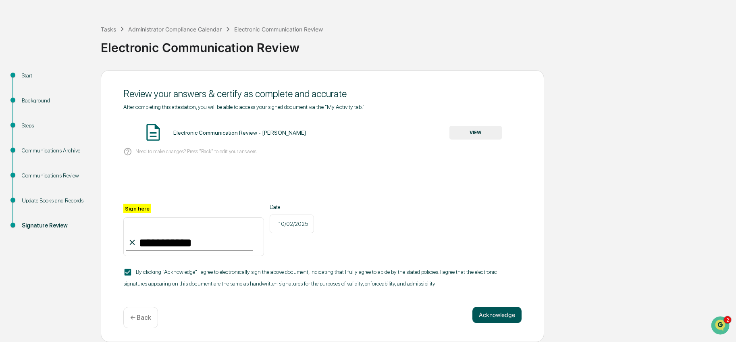
click at [497, 319] on button "Acknowledge" at bounding box center [496, 315] width 49 height 16
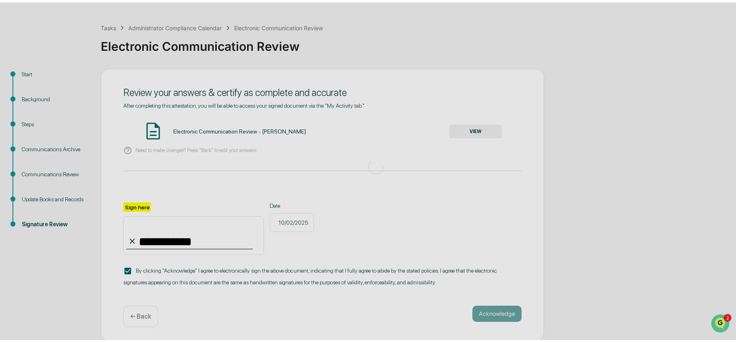
scroll to position [0, 0]
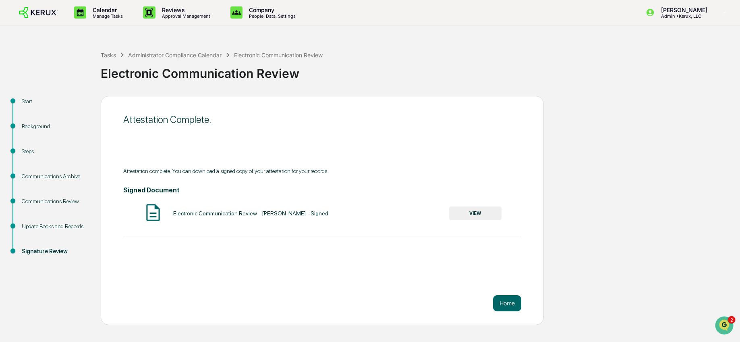
click at [469, 214] on button "VIEW" at bounding box center [475, 213] width 52 height 14
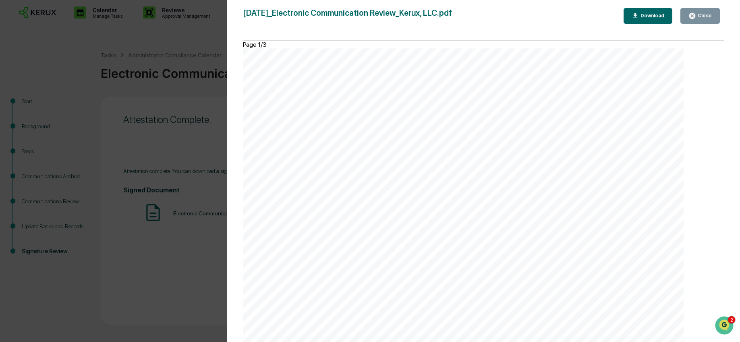
click at [648, 17] on div "Download" at bounding box center [651, 16] width 25 height 6
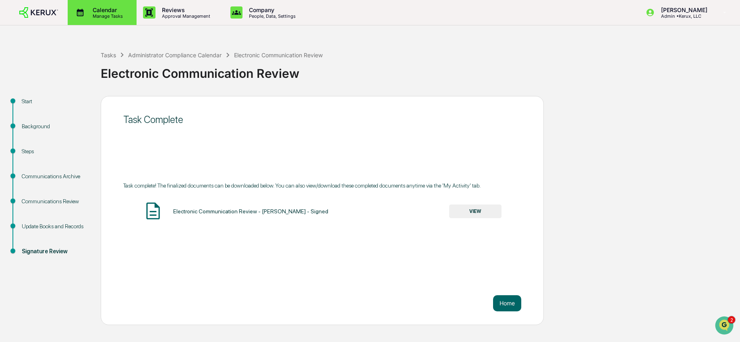
click at [92, 16] on p "Manage Tasks" at bounding box center [106, 16] width 41 height 6
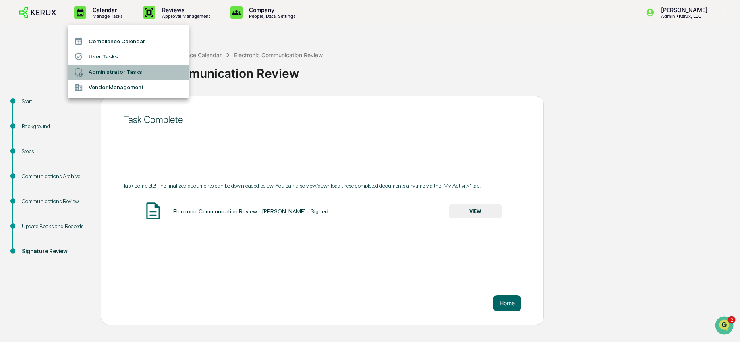
click at [122, 67] on li "Administrator Tasks" at bounding box center [128, 71] width 121 height 15
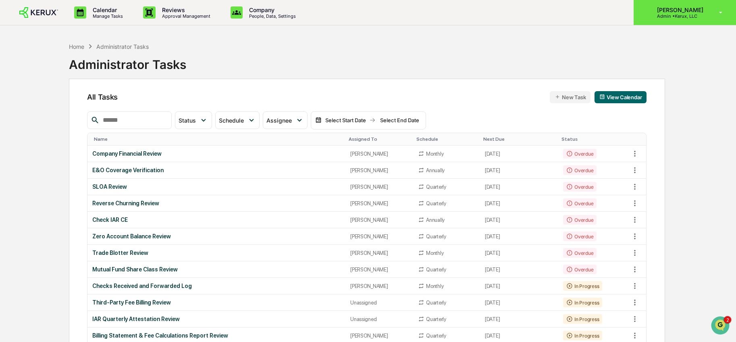
click at [696, 19] on div "Jenesie Miller Admin • Kerux, LLC" at bounding box center [684, 12] width 102 height 25
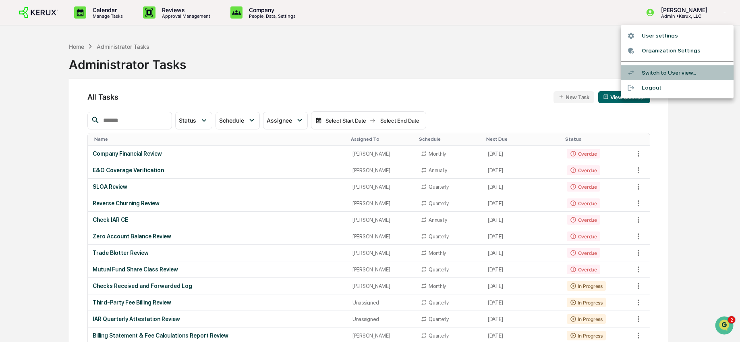
click at [673, 71] on li "Switch to User view..." at bounding box center [677, 72] width 113 height 15
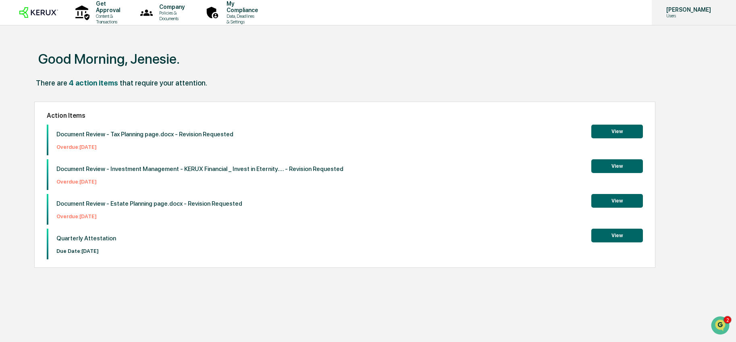
click at [686, 15] on p "Users" at bounding box center [687, 16] width 55 height 6
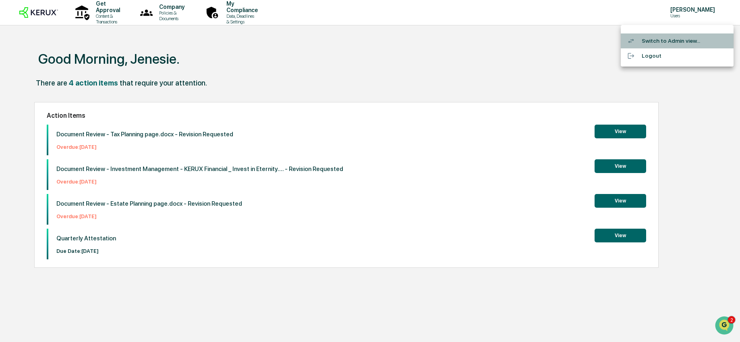
click at [677, 41] on li "Switch to Admin view..." at bounding box center [677, 40] width 113 height 15
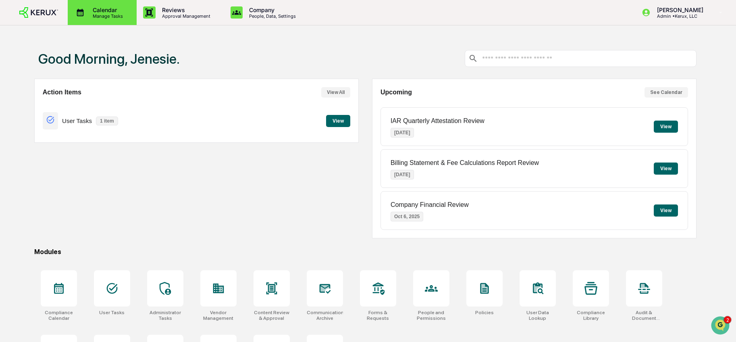
click at [114, 18] on p "Manage Tasks" at bounding box center [106, 16] width 41 height 6
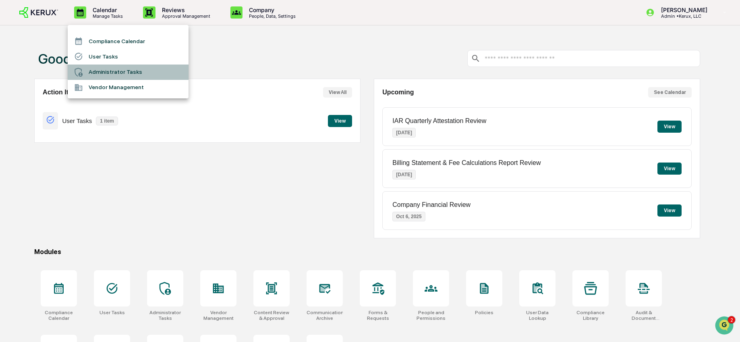
click at [121, 69] on li "Administrator Tasks" at bounding box center [128, 71] width 121 height 15
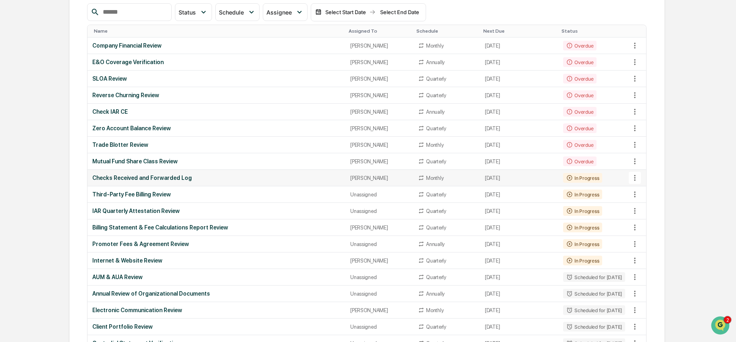
scroll to position [108, 0]
click at [350, 197] on td "Unassigned" at bounding box center [379, 194] width 68 height 17
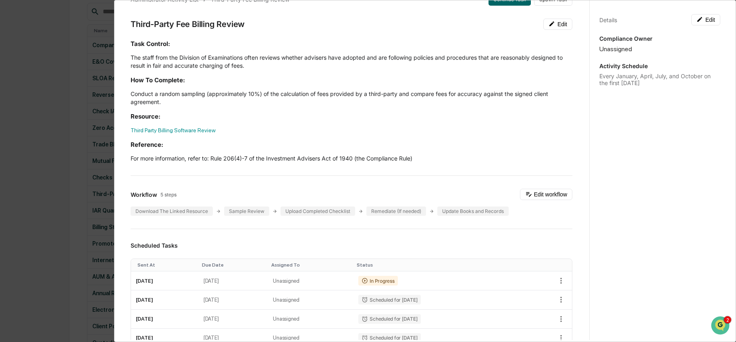
scroll to position [26, 0]
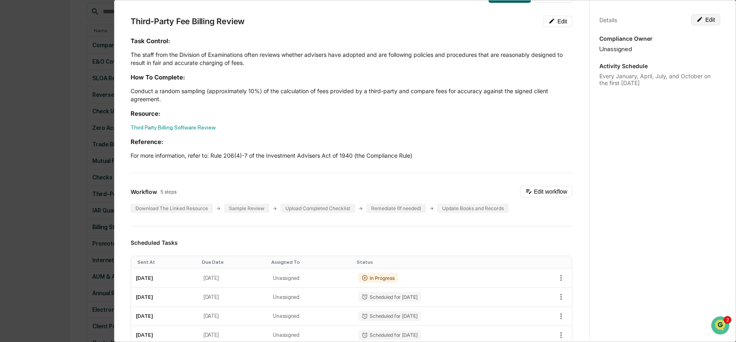
click at [698, 24] on button "Edit" at bounding box center [705, 19] width 29 height 11
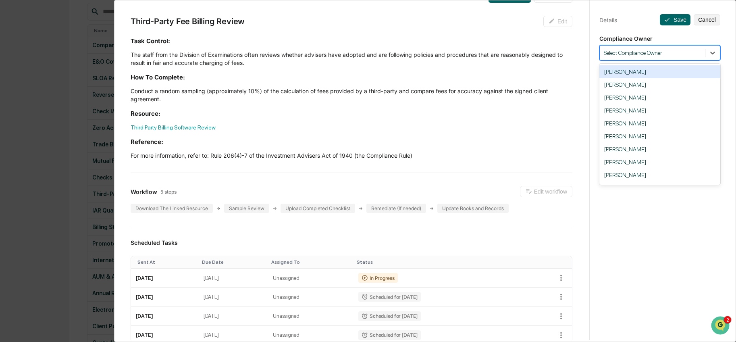
click at [664, 51] on div at bounding box center [652, 53] width 97 height 8
click at [631, 28] on div "**********" at bounding box center [659, 178] width 141 height 361
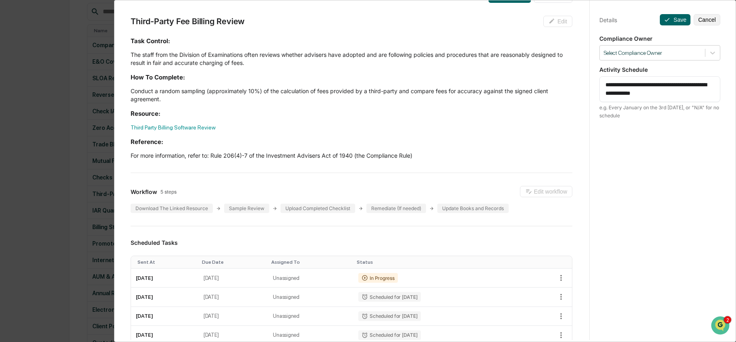
click at [76, 41] on div "Administrator Activity List Third-Party Fee Billing Review Continue Task Spawn …" at bounding box center [368, 171] width 736 height 342
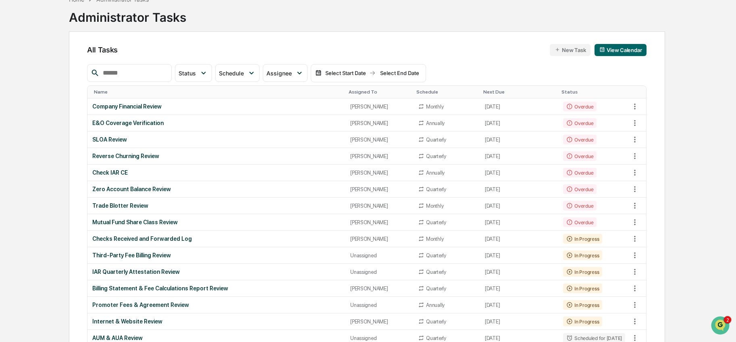
scroll to position [0, 0]
